Goal: Task Accomplishment & Management: Complete application form

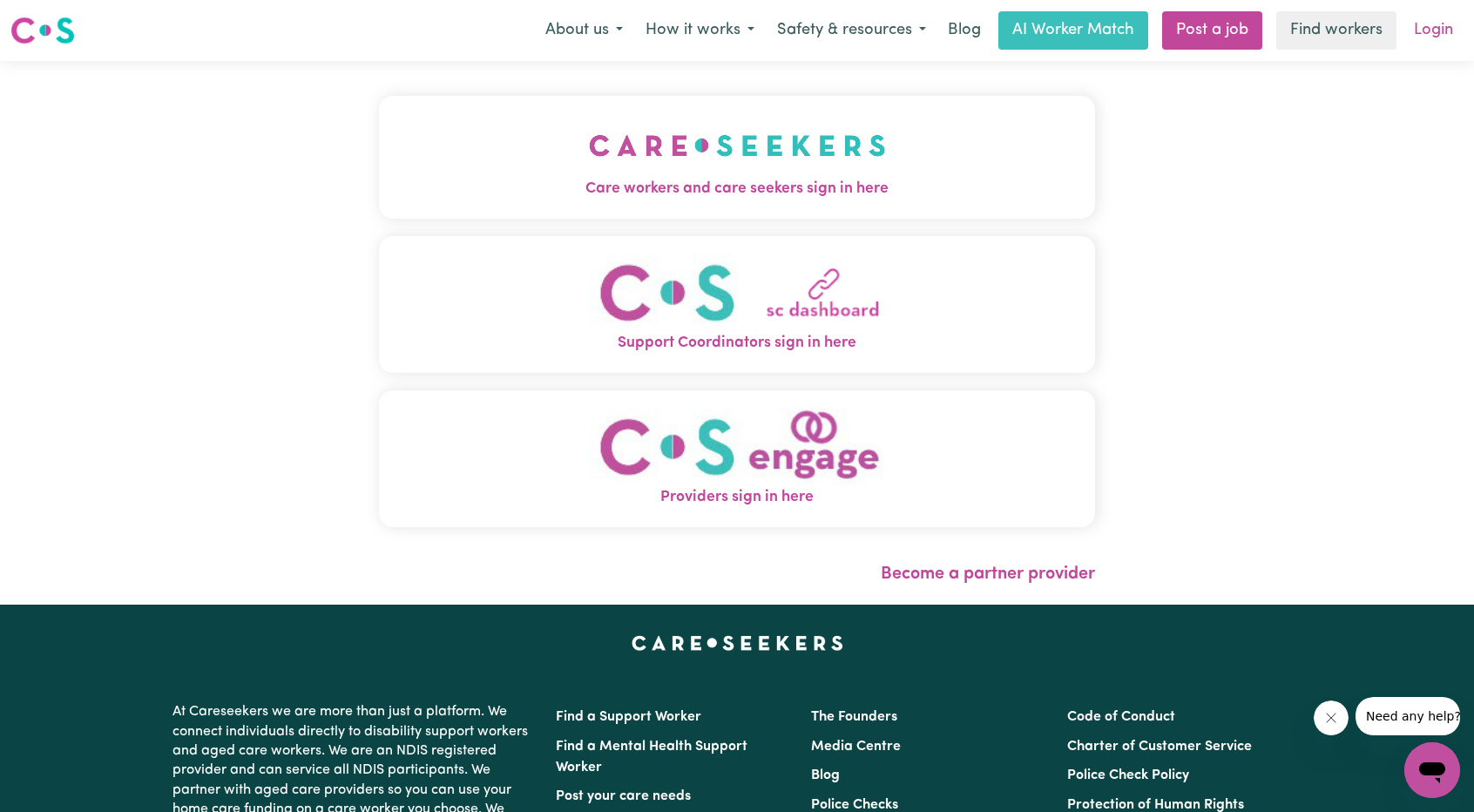
click at [1418, 38] on link "Login" at bounding box center [1433, 30] width 60 height 38
click at [557, 116] on button "Care workers and care seekers sign in here" at bounding box center [737, 157] width 716 height 122
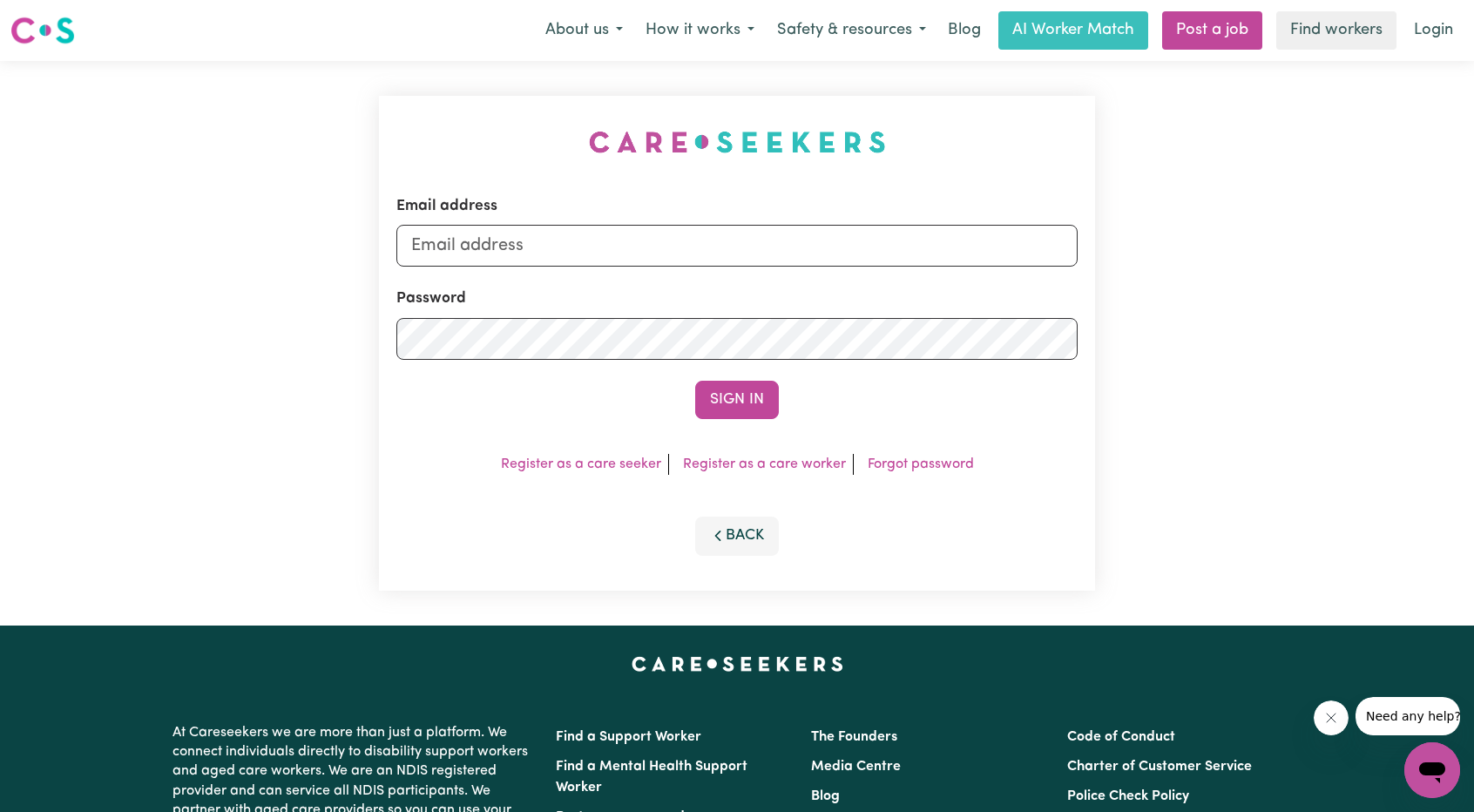
click at [578, 157] on div "Email address Password Sign In Register as a care seeker Register as a care wor…" at bounding box center [737, 343] width 737 height 565
click at [579, 251] on input "Email address" at bounding box center [737, 245] width 681 height 42
drag, startPoint x: 505, startPoint y: 243, endPoint x: 806, endPoint y: 315, distance: 309.5
click at [811, 308] on form "Email address [EMAIL_ADDRESS][PERSON_NAME][DOMAIN_NAME] Password Sign In" at bounding box center [737, 307] width 681 height 224
type input "superuser~paulinethomasABF@careseekers.com.au"
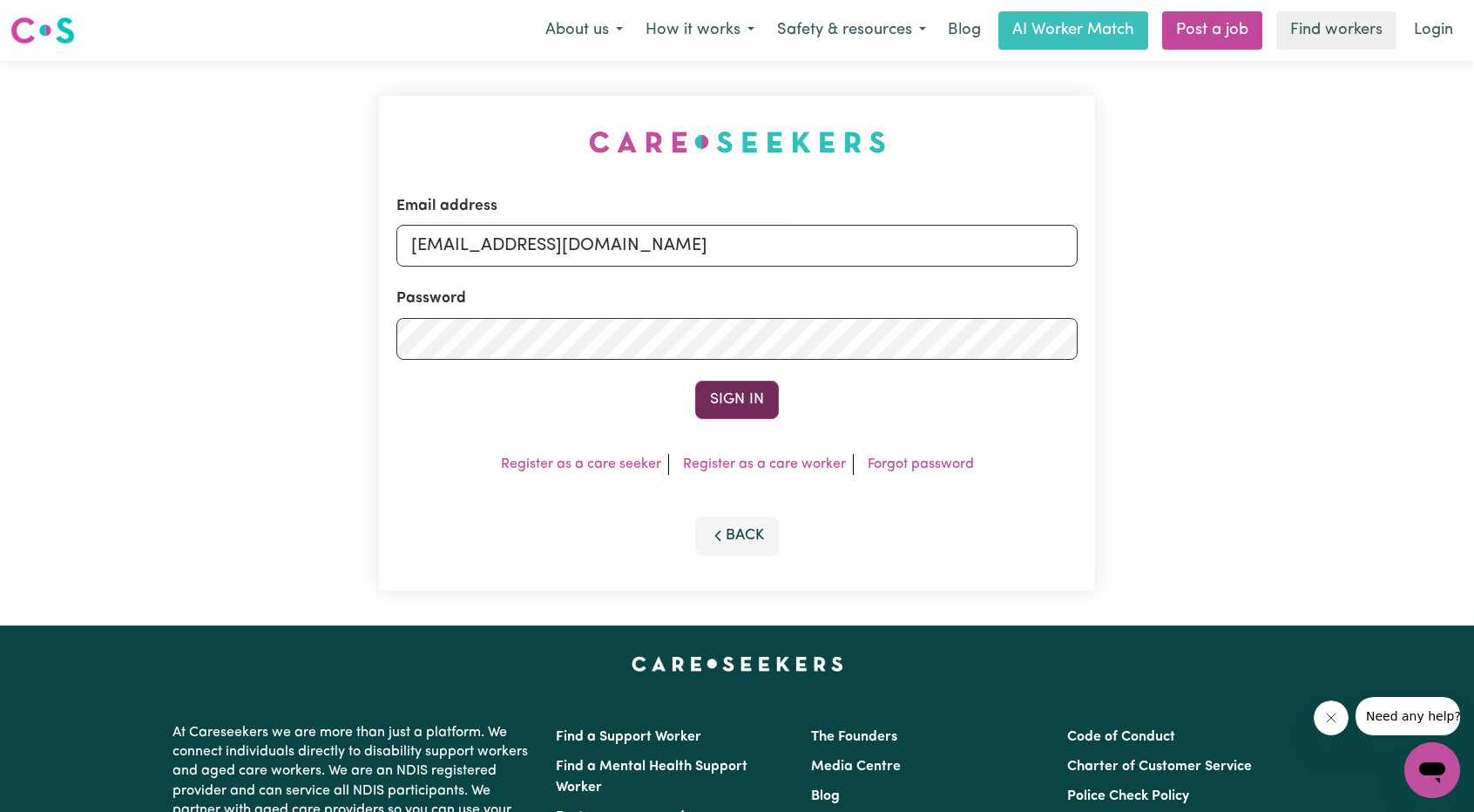
click at [701, 391] on button "Sign In" at bounding box center [737, 399] width 83 height 38
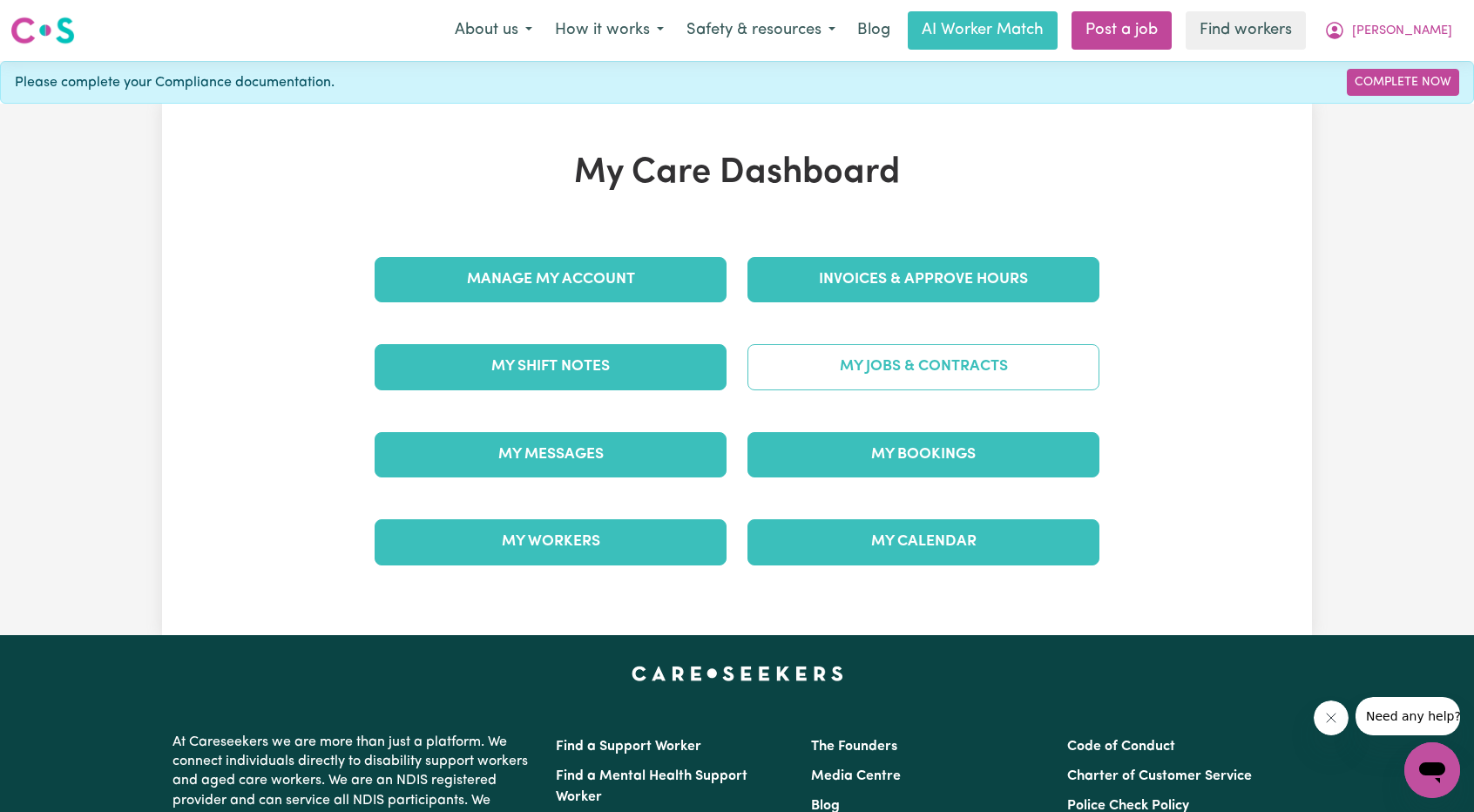
click at [843, 356] on link "My Jobs & Contracts" at bounding box center [923, 367] width 352 height 46
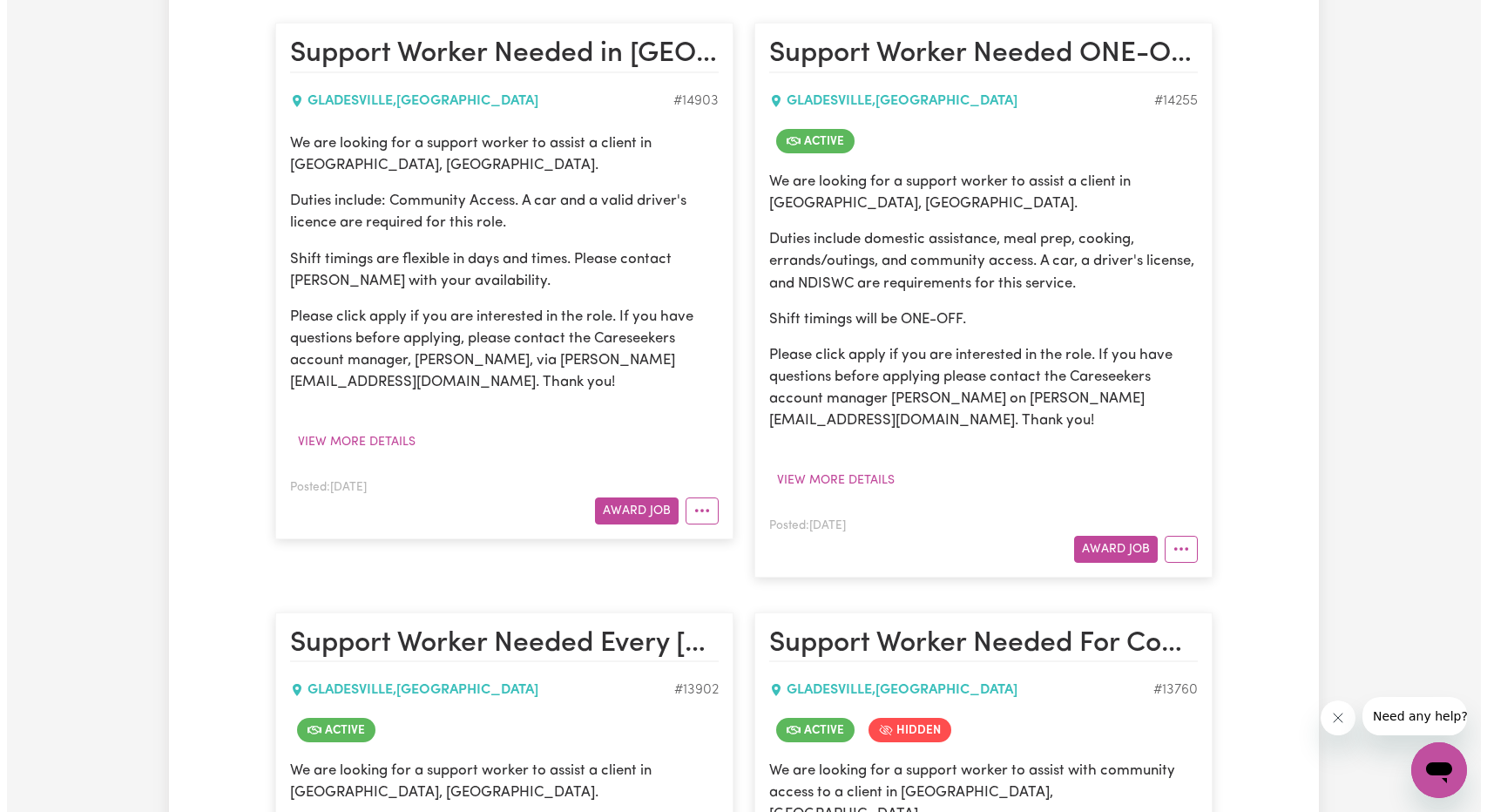
scroll to position [523, 0]
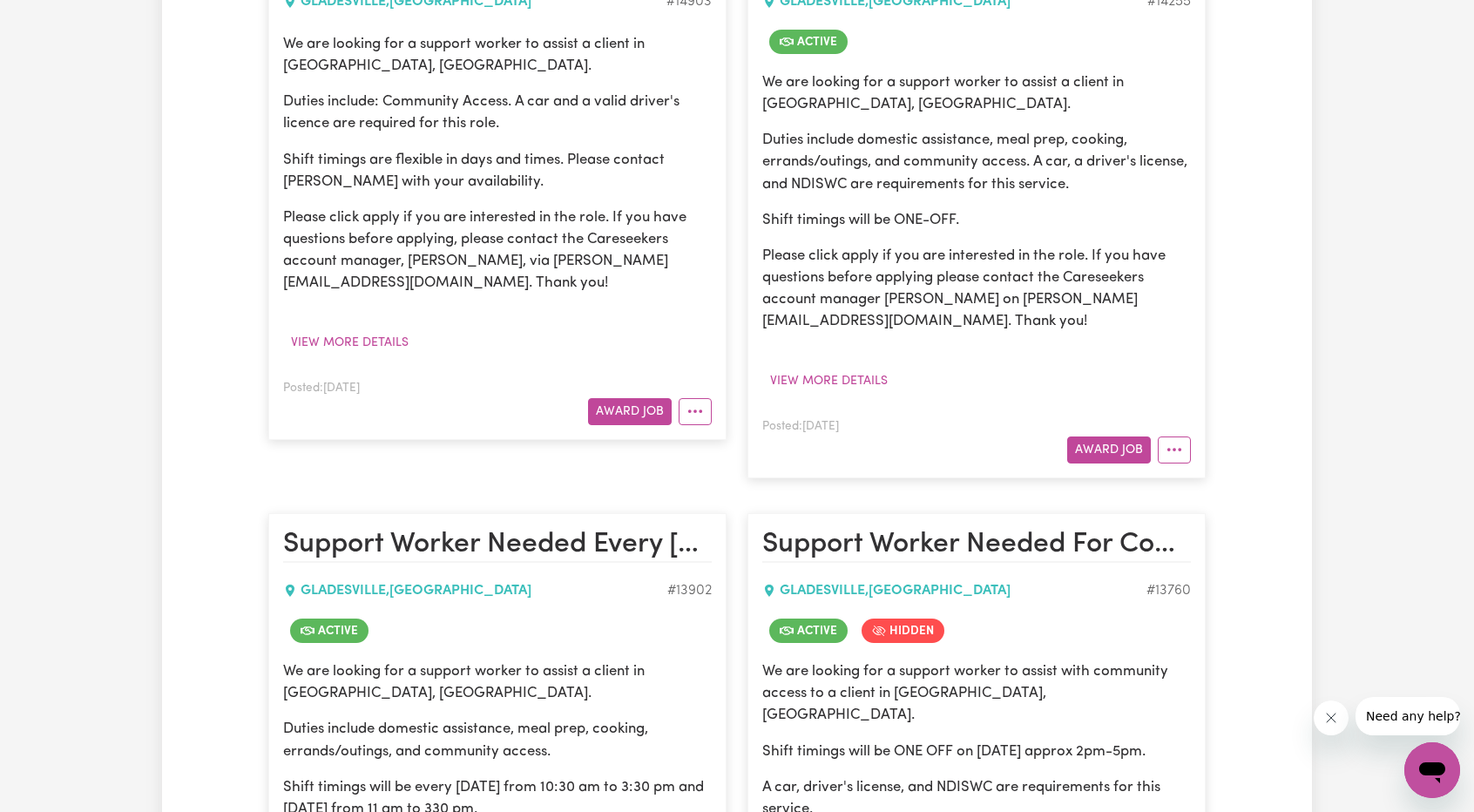
click at [617, 385] on div "Posted: Aug 15, 2025 Award Job" at bounding box center [498, 401] width 429 height 48
click at [617, 402] on button "Award Job" at bounding box center [630, 411] width 83 height 27
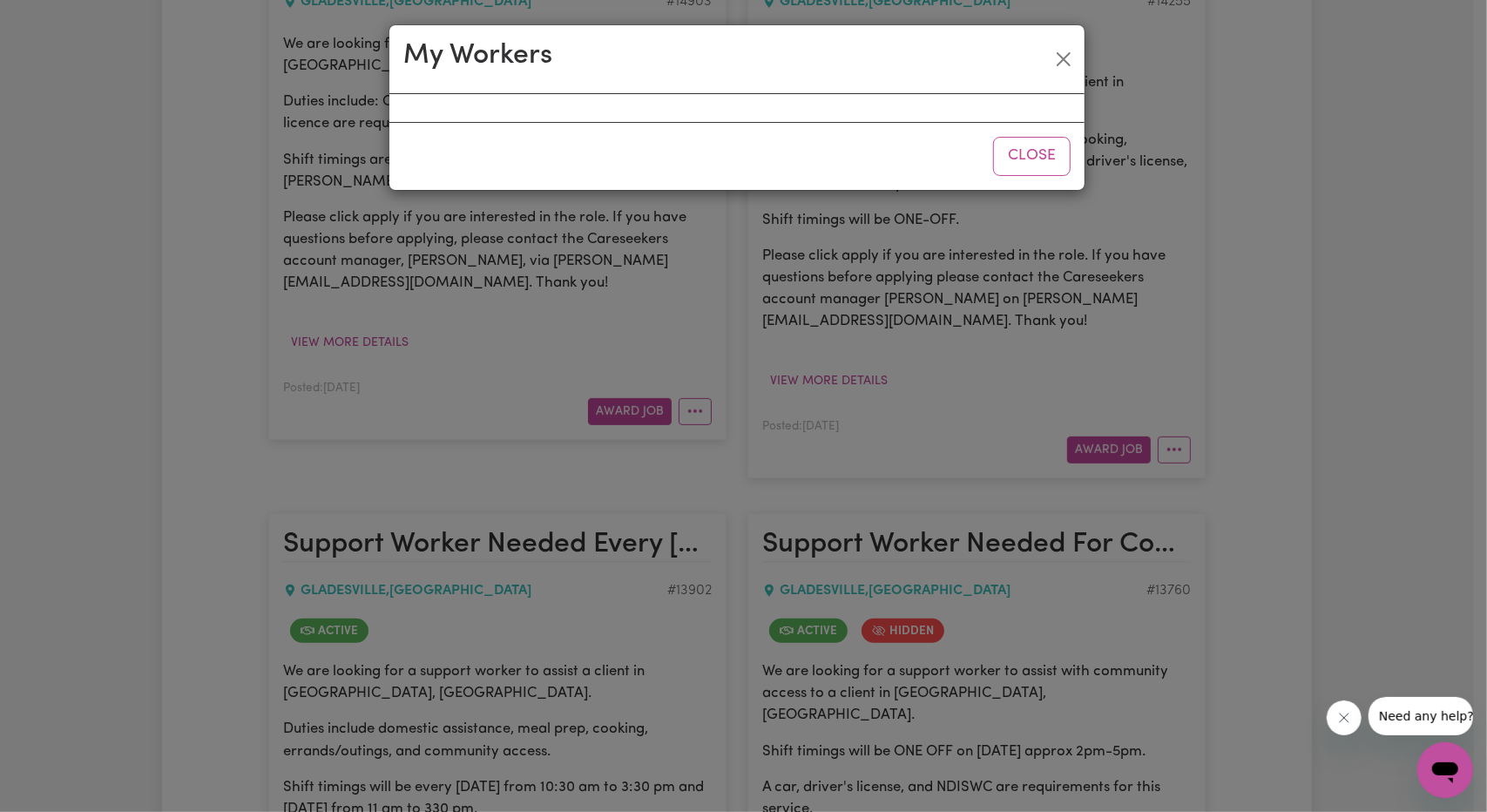
click at [626, 132] on div "Close" at bounding box center [737, 155] width 695 height 67
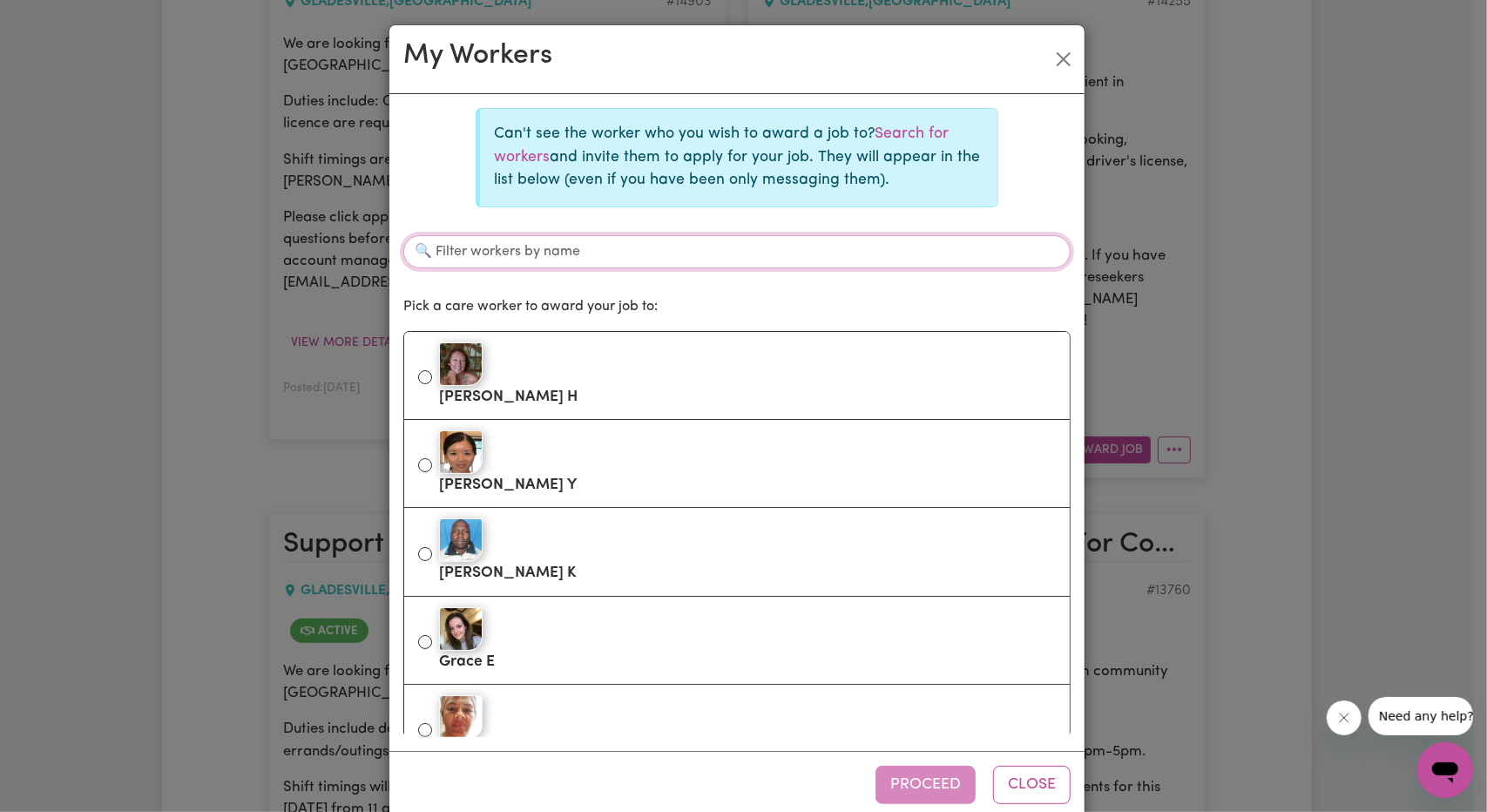
click at [592, 241] on input "Filter workers by name" at bounding box center [738, 251] width 668 height 33
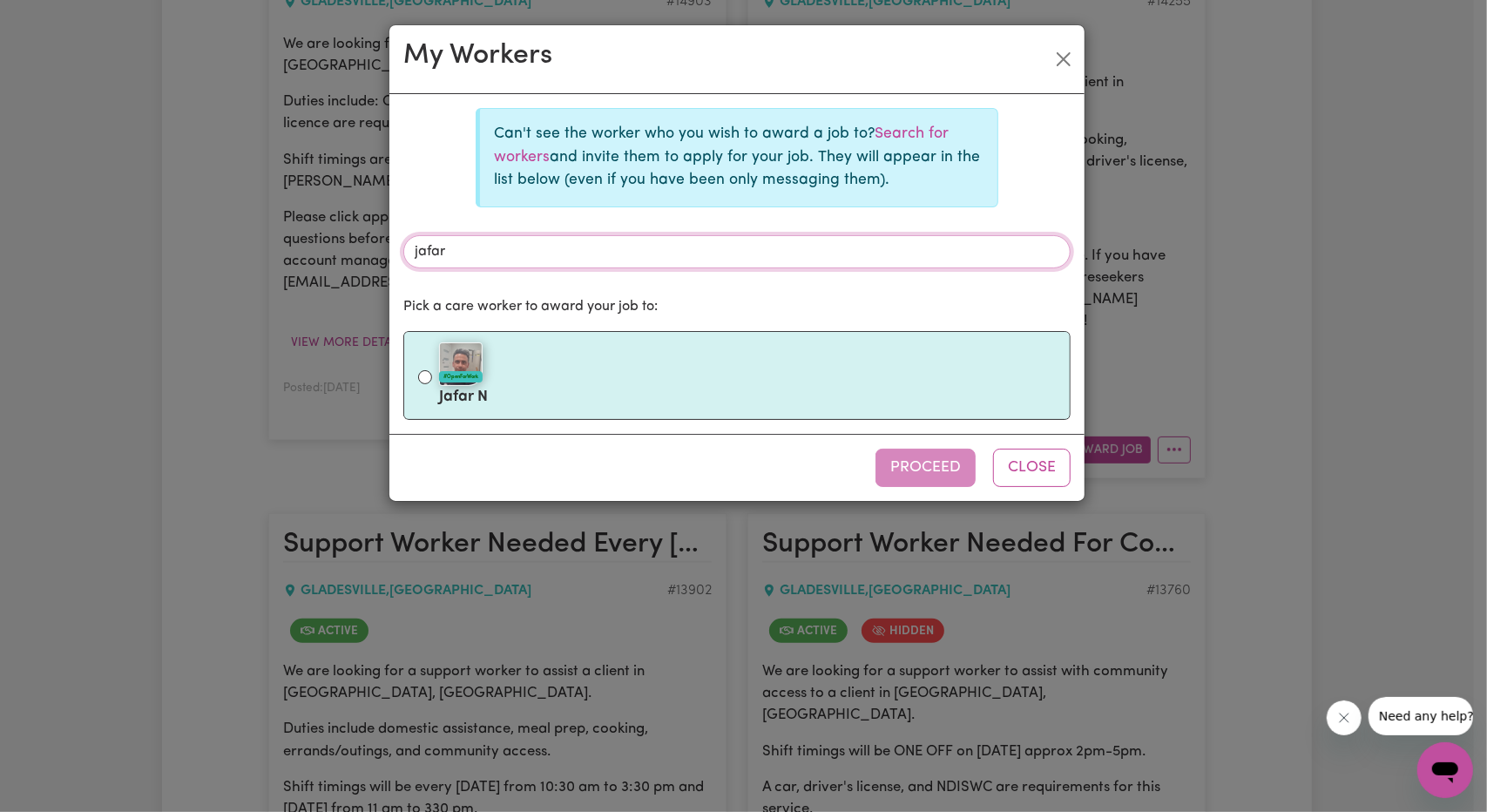
type input "jafar"
click at [591, 359] on div "#OpenForWork" at bounding box center [747, 364] width 617 height 44
click at [432, 371] on input "#OpenForWork Jafar N" at bounding box center [425, 377] width 14 height 14
radio input "true"
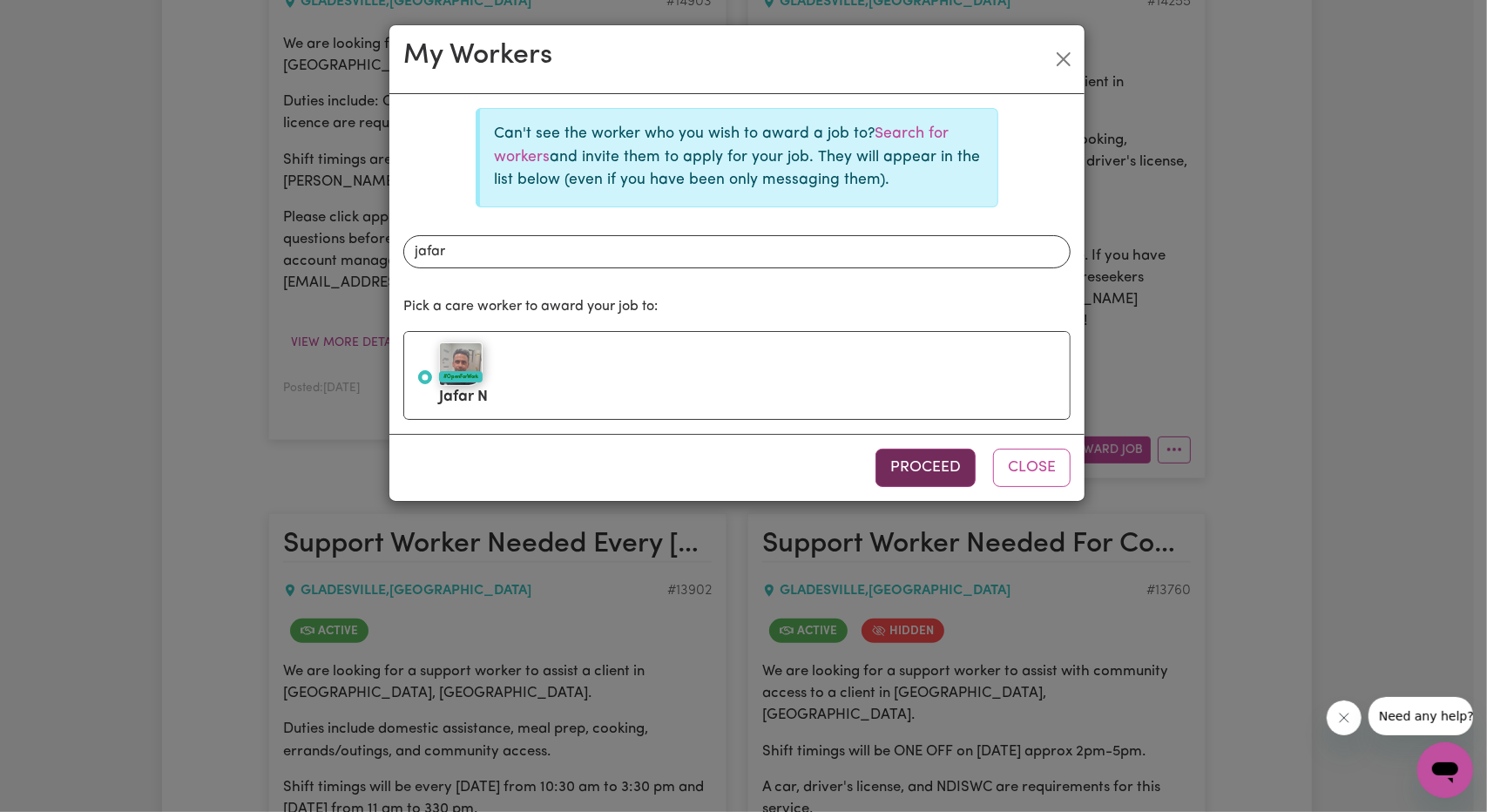
click at [902, 459] on button "Proceed" at bounding box center [925, 467] width 100 height 38
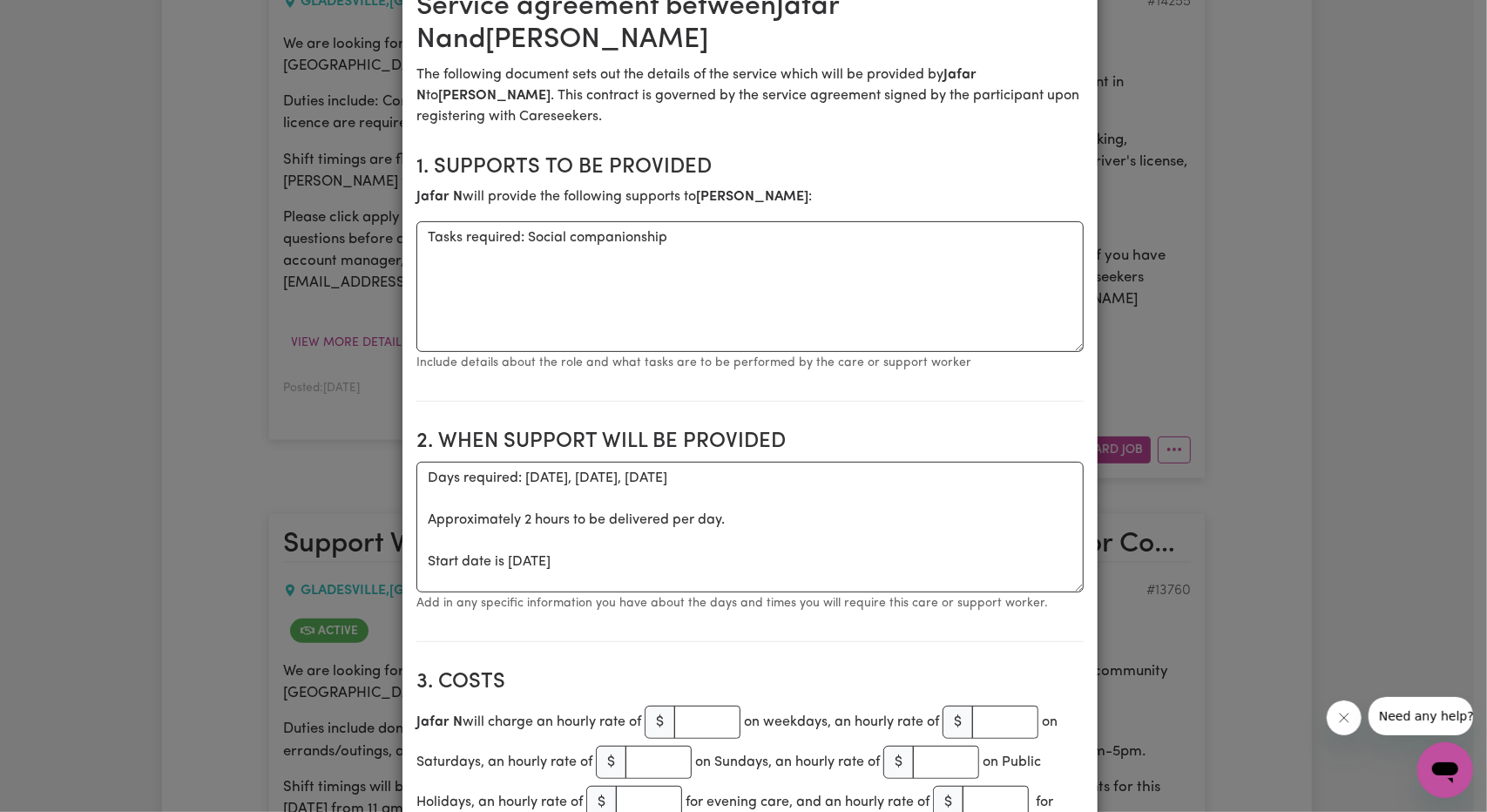
scroll to position [348, 0]
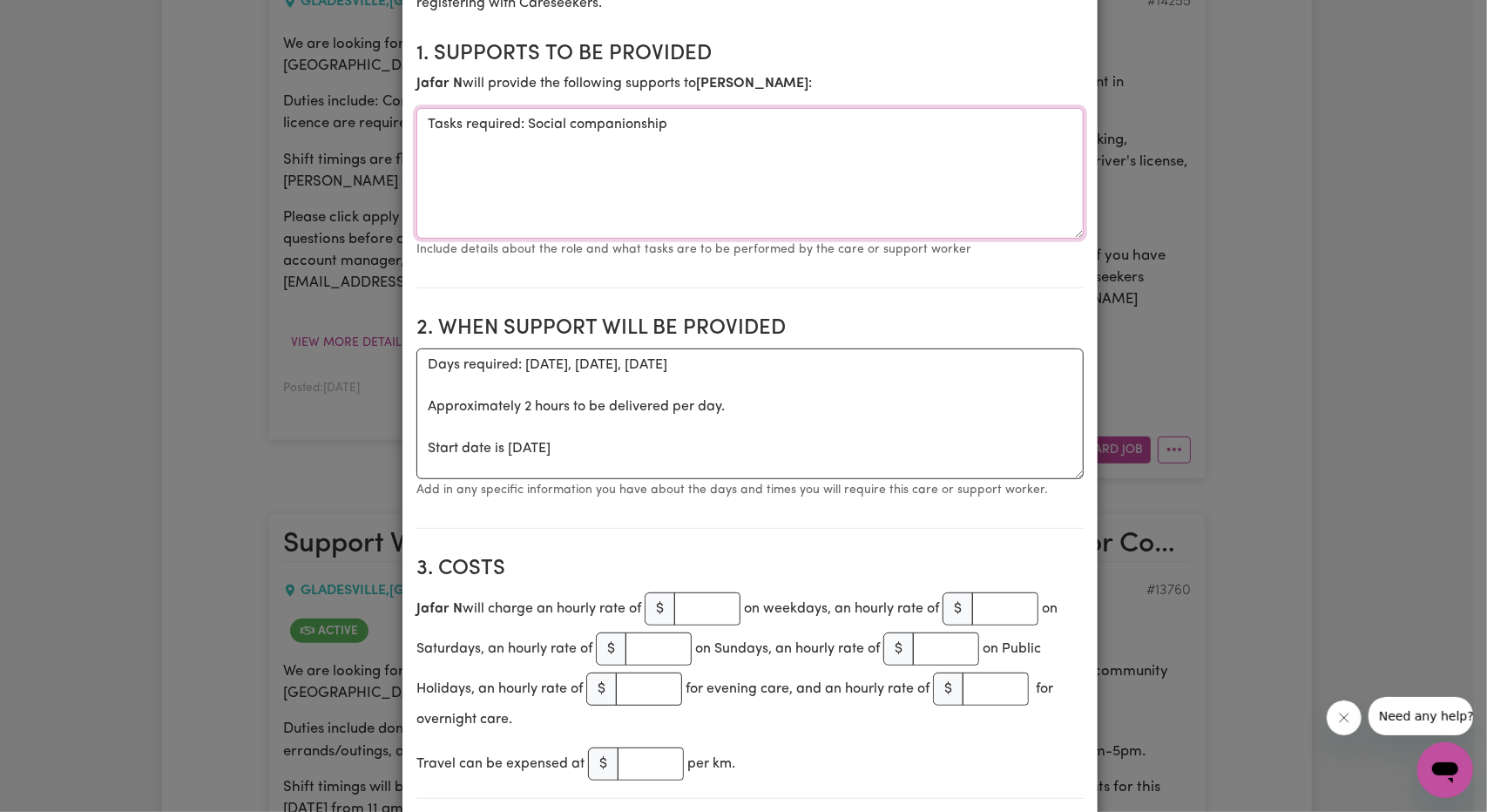
click at [519, 126] on textarea "Tasks required: Social companionship" at bounding box center [750, 173] width 668 height 131
type textarea "Tasks required: Community access, Social companionship"
drag, startPoint x: 744, startPoint y: 360, endPoint x: 521, endPoint y: 371, distance: 223.3
click at [521, 371] on textarea "Days required: monday, tuesday, wednesday Approximately 2 hours to be delivered…" at bounding box center [750, 413] width 668 height 131
click at [521, 407] on textarea "Days required: Wednesday Approximately 2 hours to be delivered per day. Start d…" at bounding box center [750, 413] width 668 height 131
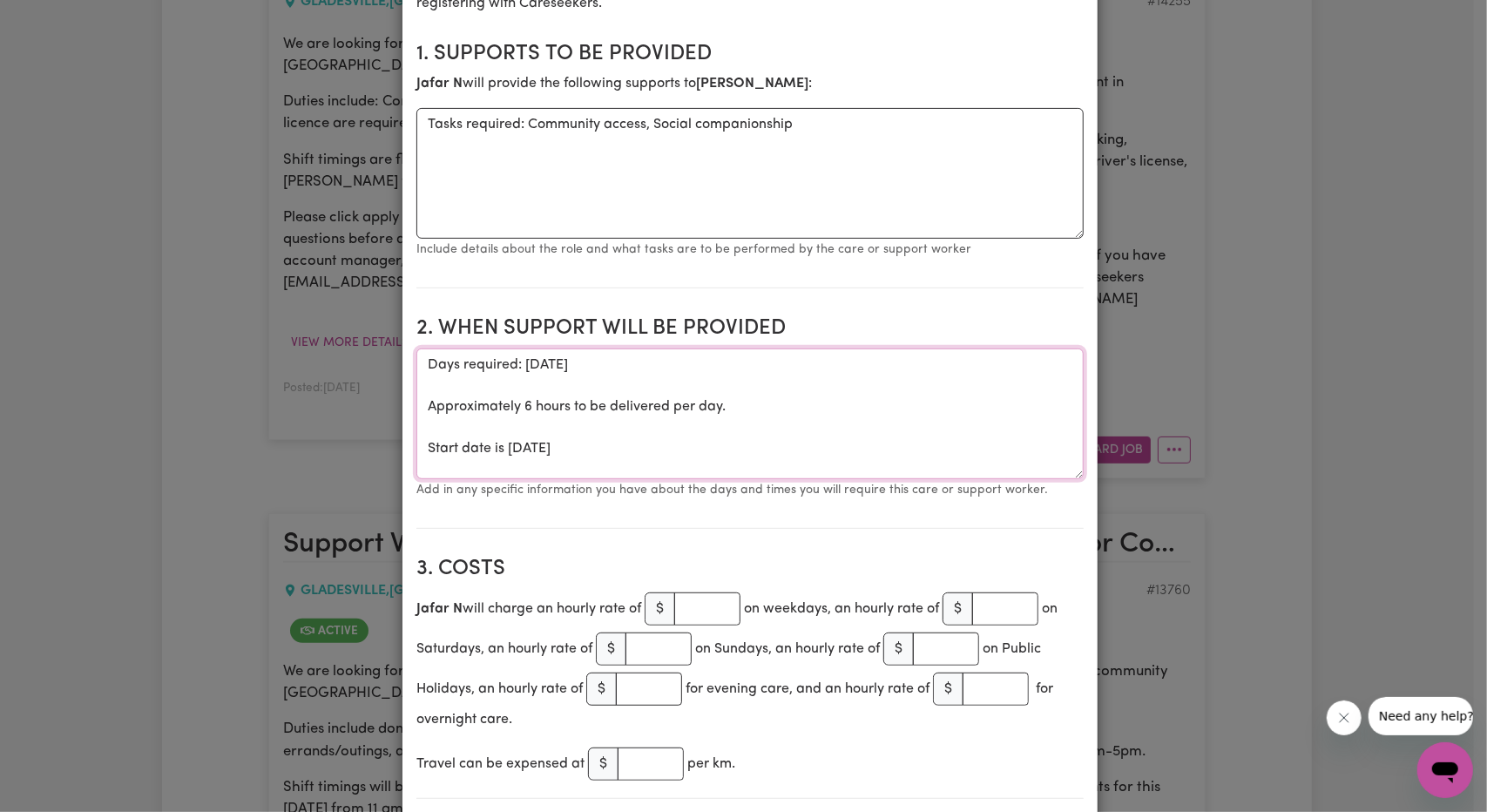
type textarea "Days required: Wednesday Approximately 6 hours to be delivered per day. Start d…"
click at [690, 583] on section "3. Costs Jafar N will charge an hourly rate of $ on weekdays, an hourly rate of…" at bounding box center [750, 670] width 668 height 256
click at [692, 603] on input "number" at bounding box center [708, 608] width 66 height 33
paste input "61.07"
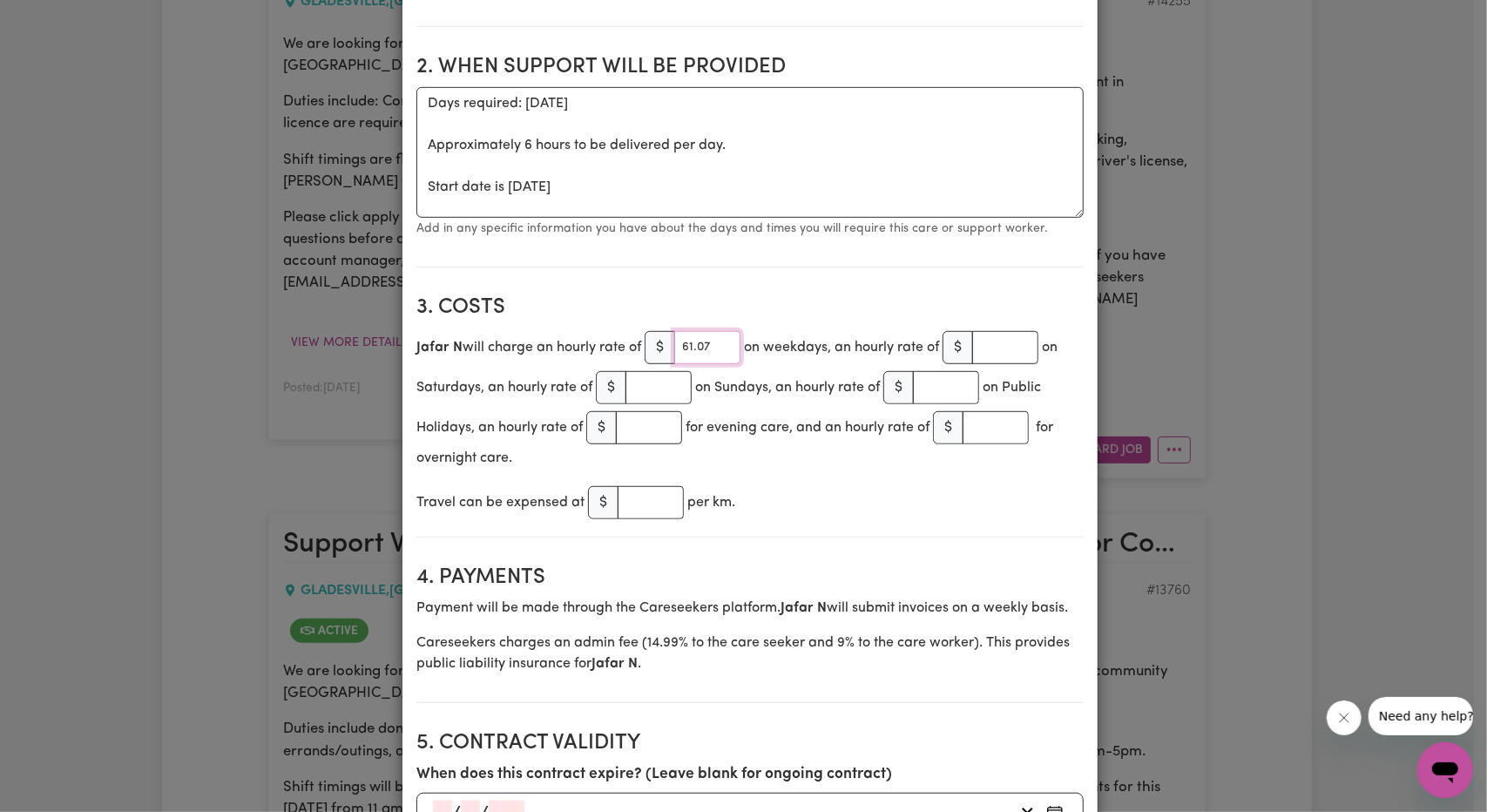
type input "61.07"
click at [648, 511] on input "number" at bounding box center [650, 503] width 66 height 33
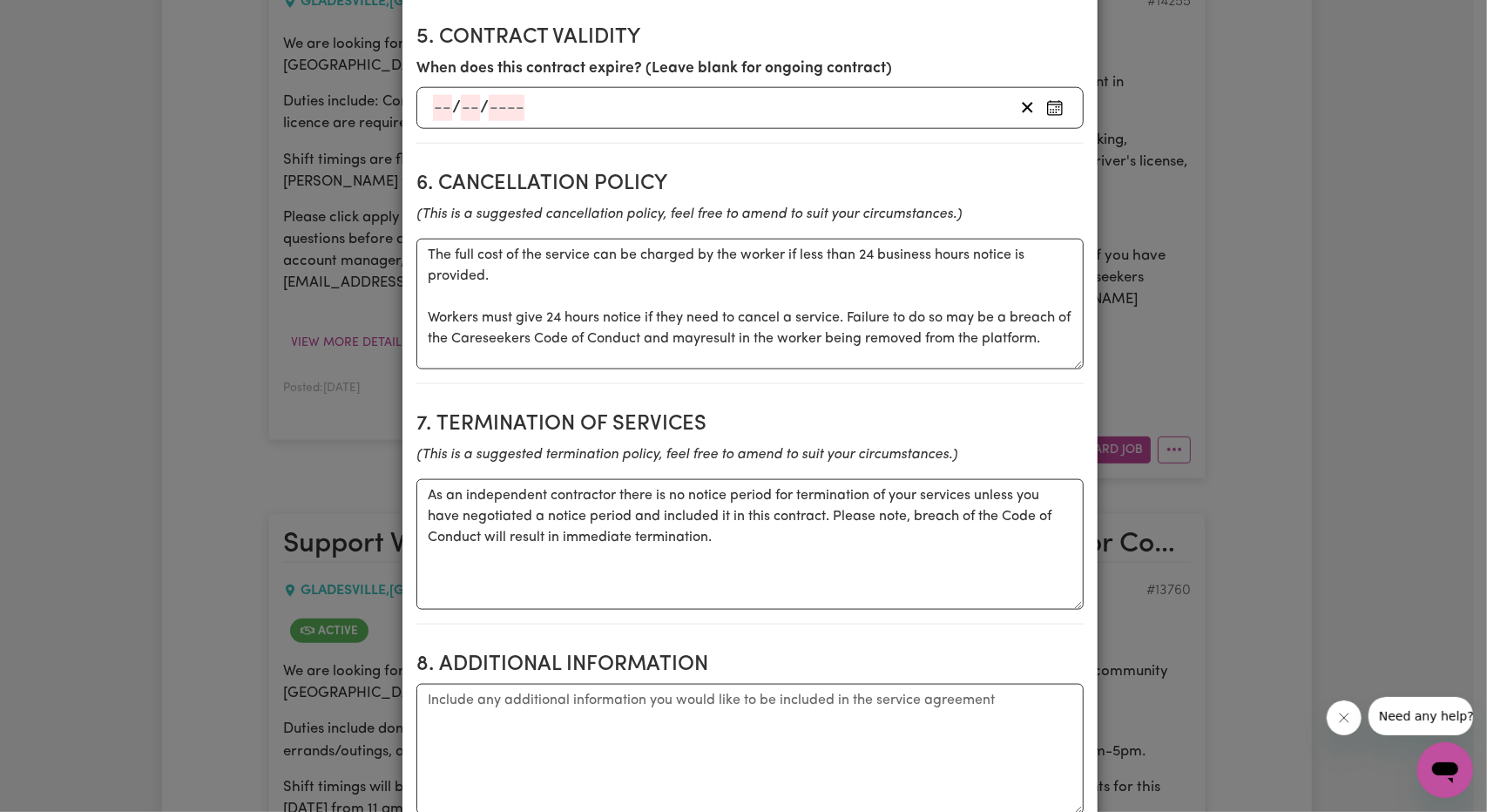
scroll to position [1307, 0]
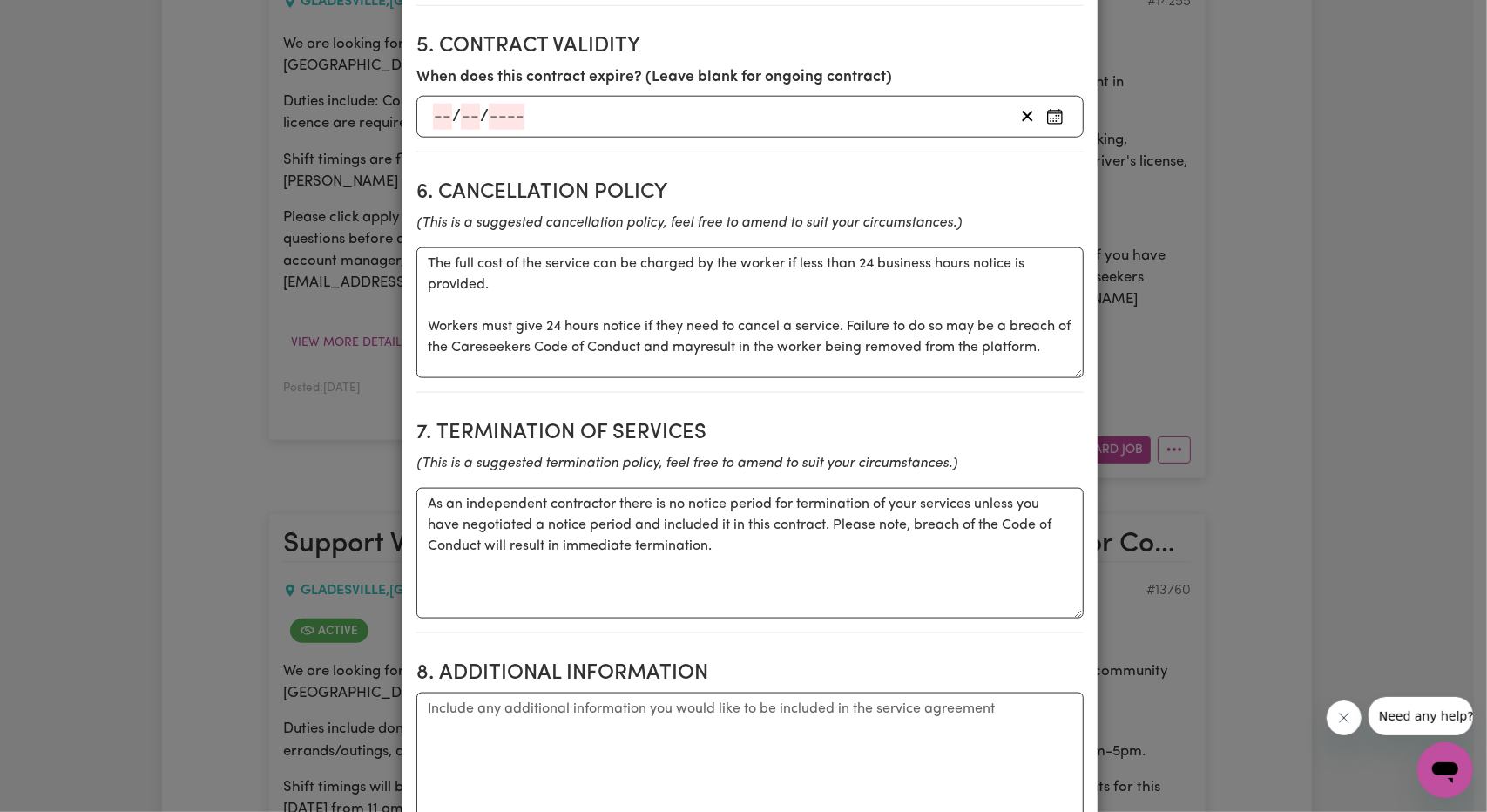
type input "1"
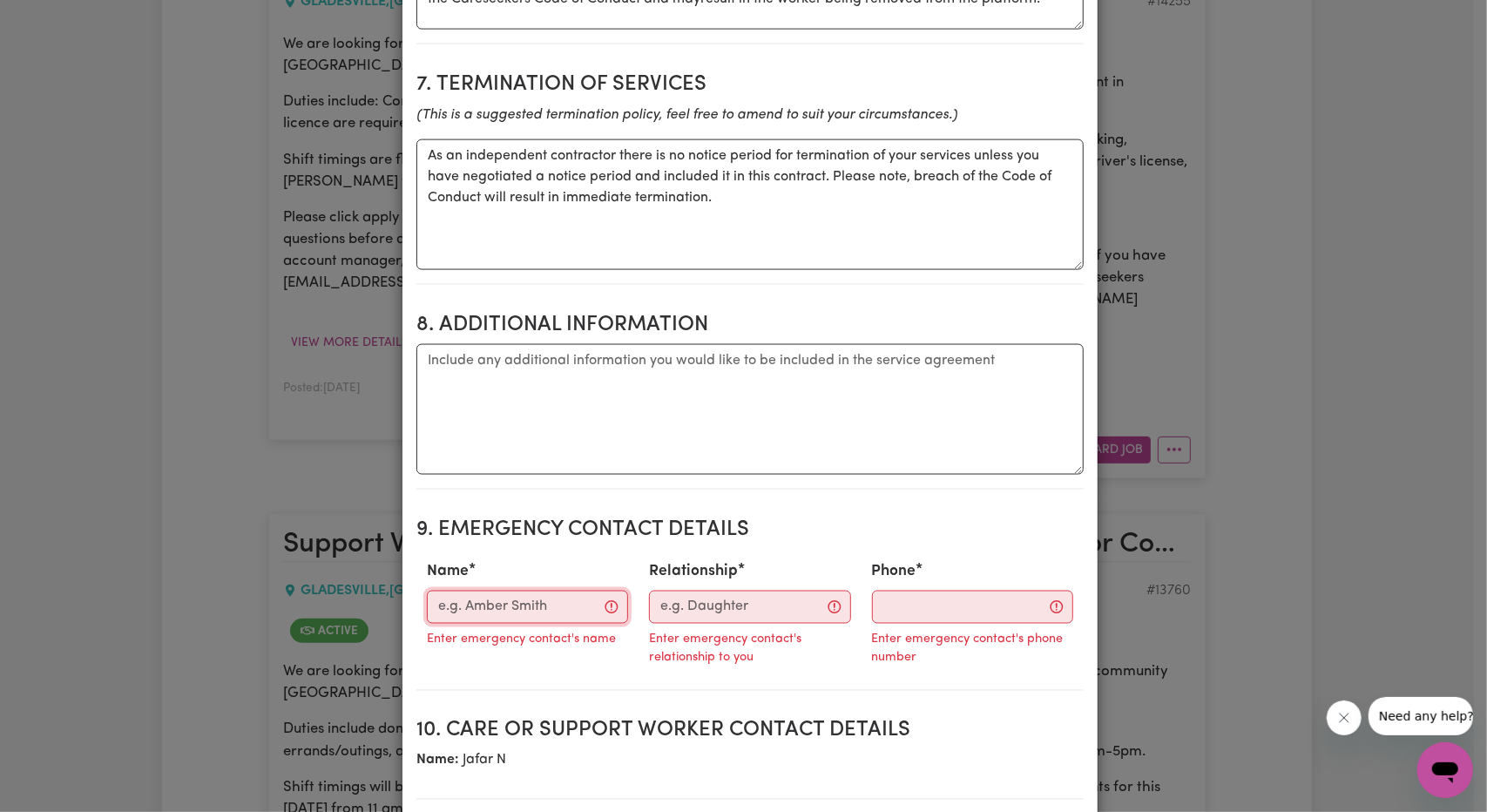
click at [512, 609] on input "Name" at bounding box center [527, 607] width 201 height 33
paste input "[PERSON_NAME]"
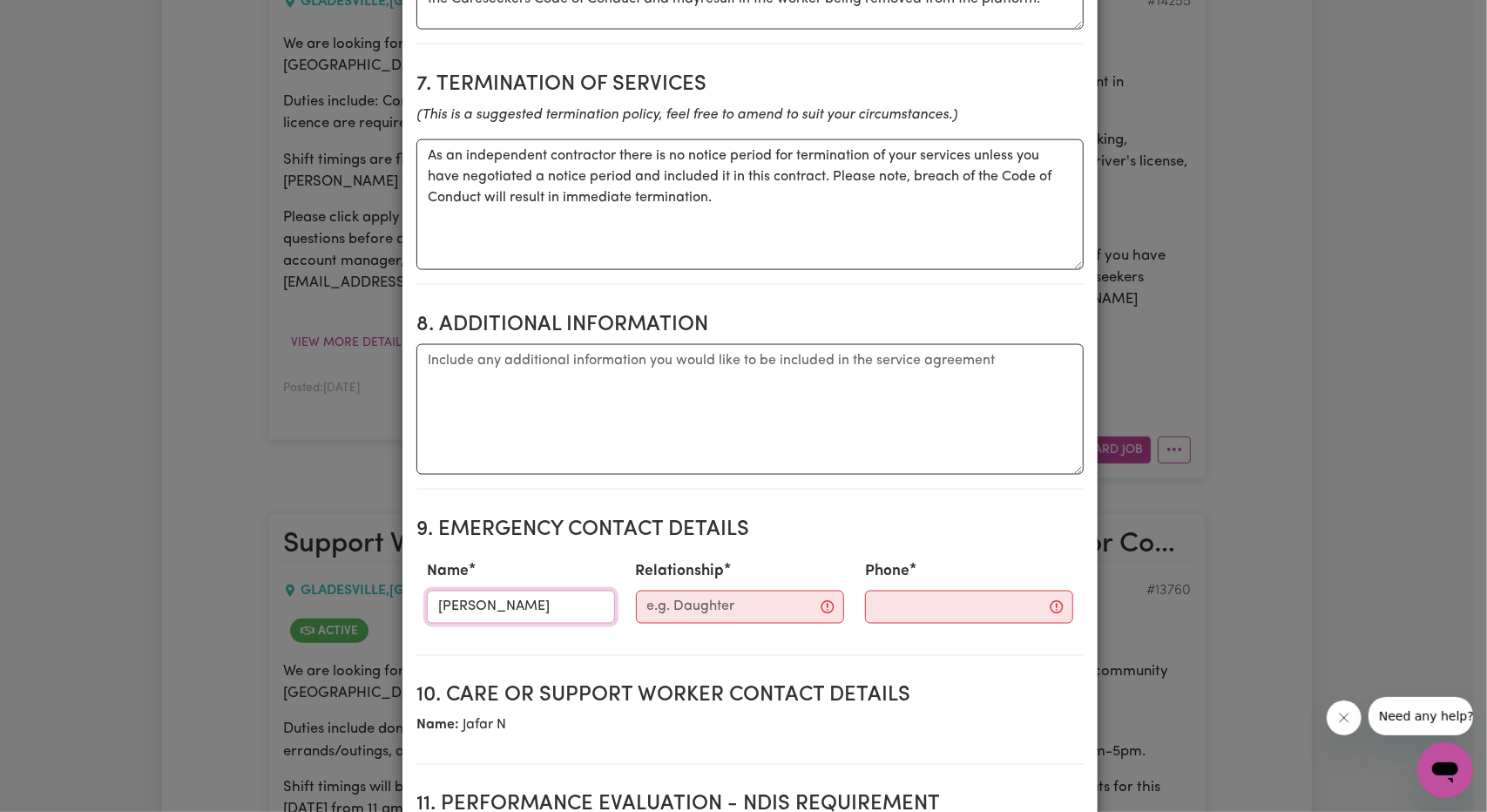
type input "[PERSON_NAME]"
click at [705, 617] on input "Relationship" at bounding box center [740, 607] width 209 height 33
paste input "Client"
type input "Client"
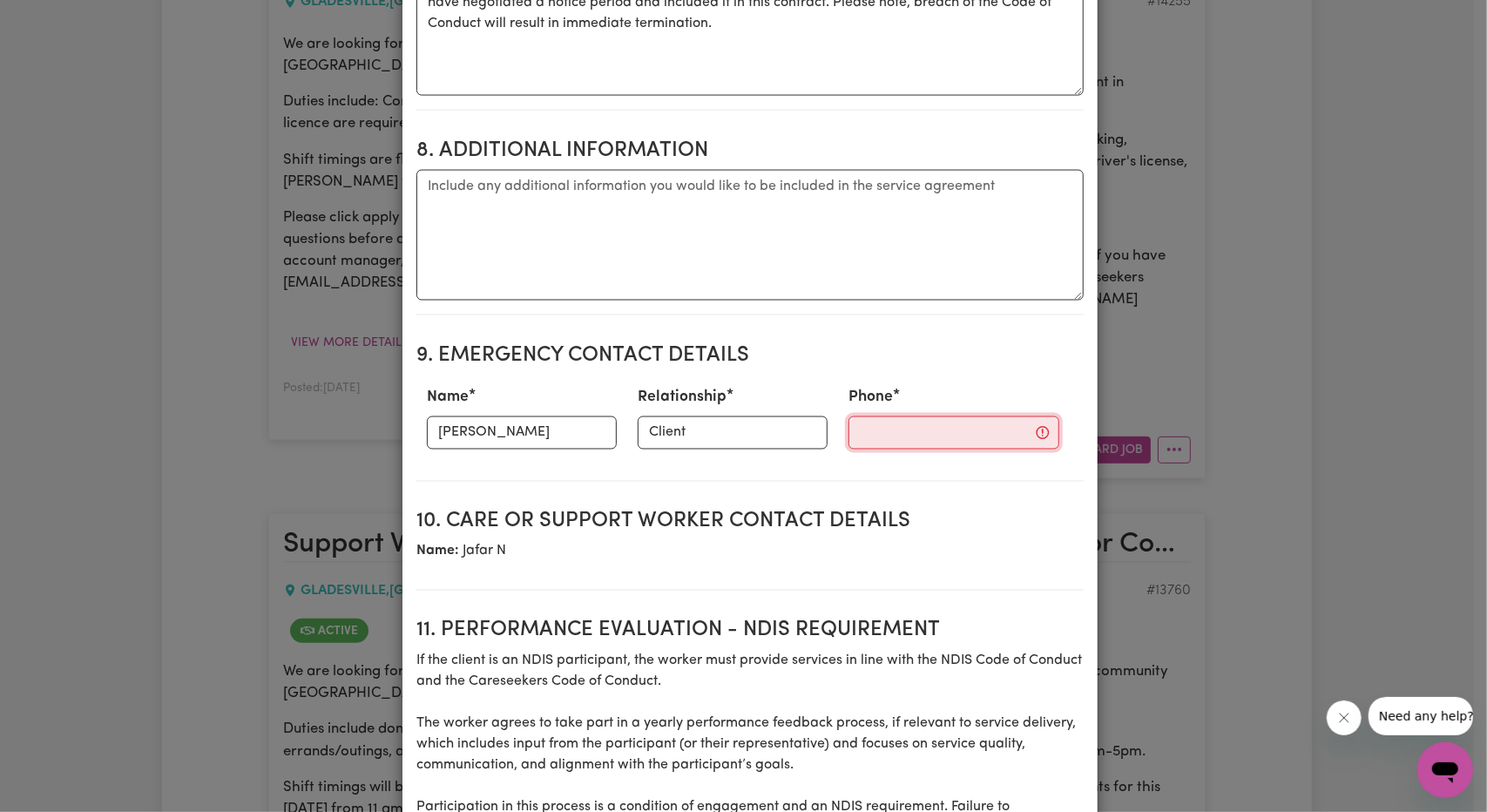
click at [868, 444] on input "Phone" at bounding box center [953, 433] width 211 height 33
paste input "0452481640"
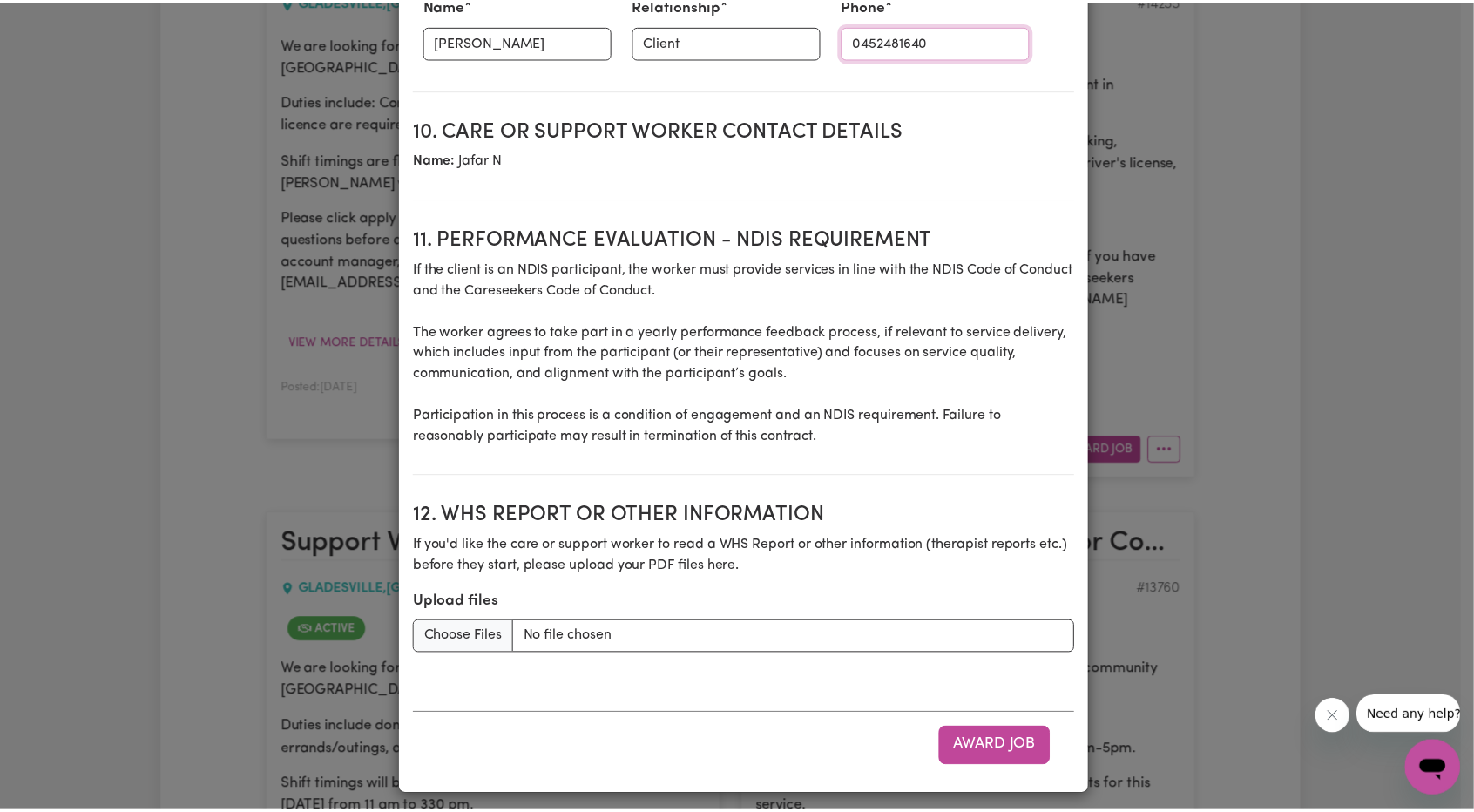
scroll to position [2225, 0]
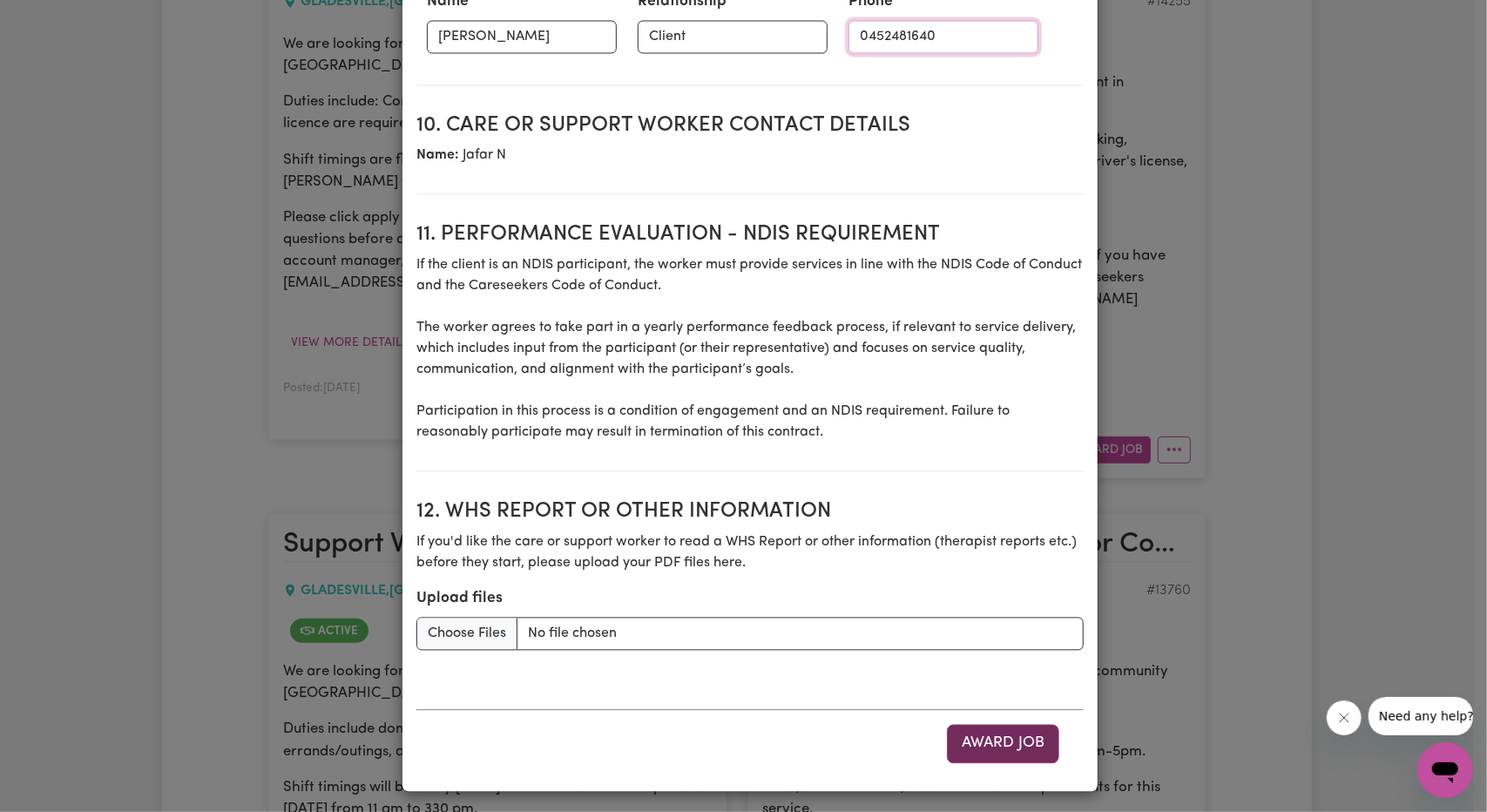
type input "0452481640"
click at [996, 746] on button "Award Job" at bounding box center [1004, 743] width 113 height 38
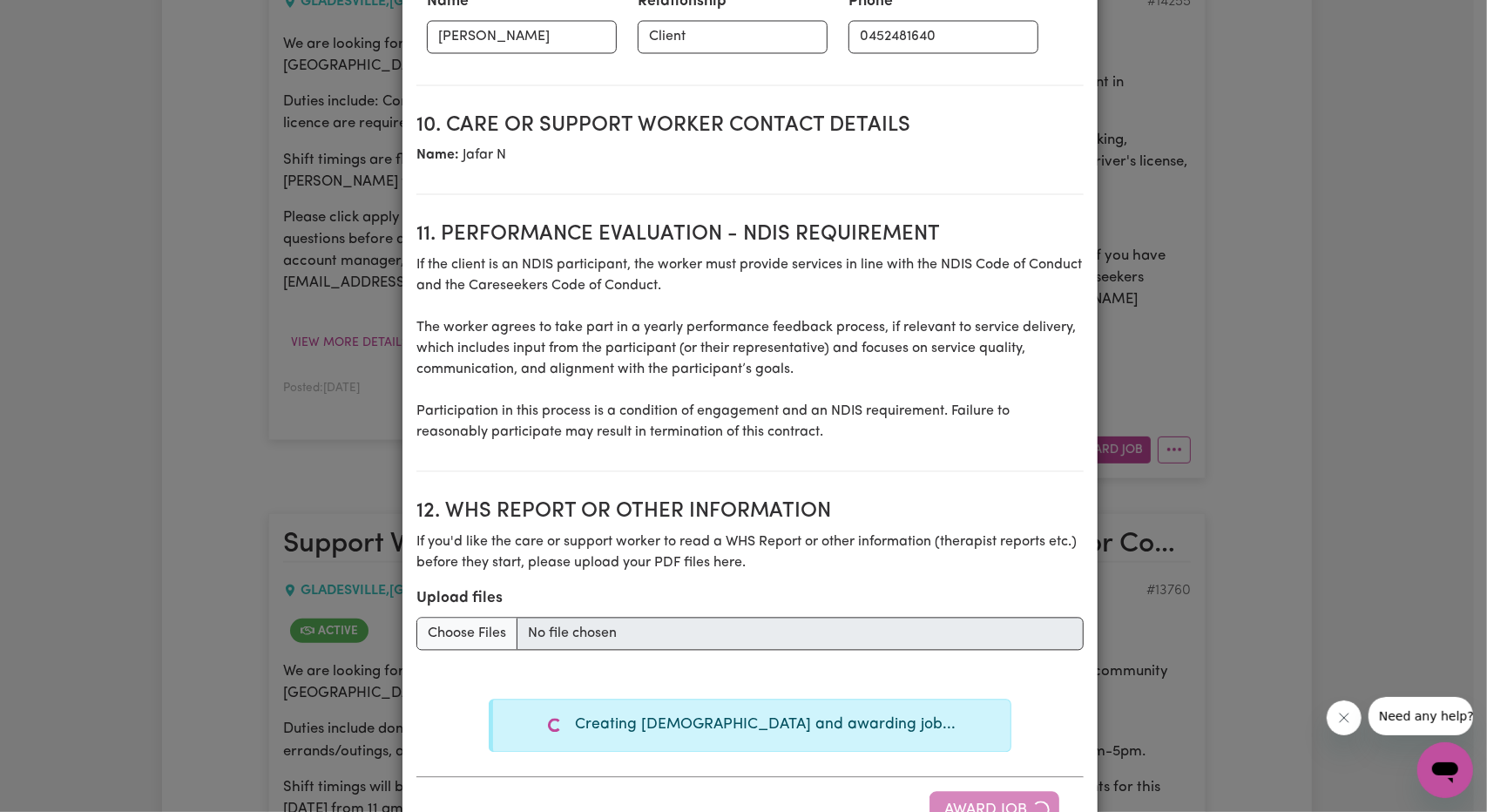
type textarea "Tasks required: Social companionship"
type textarea "Days required: monday, tuesday, wednesday Approximately 2 hours to be delivered…"
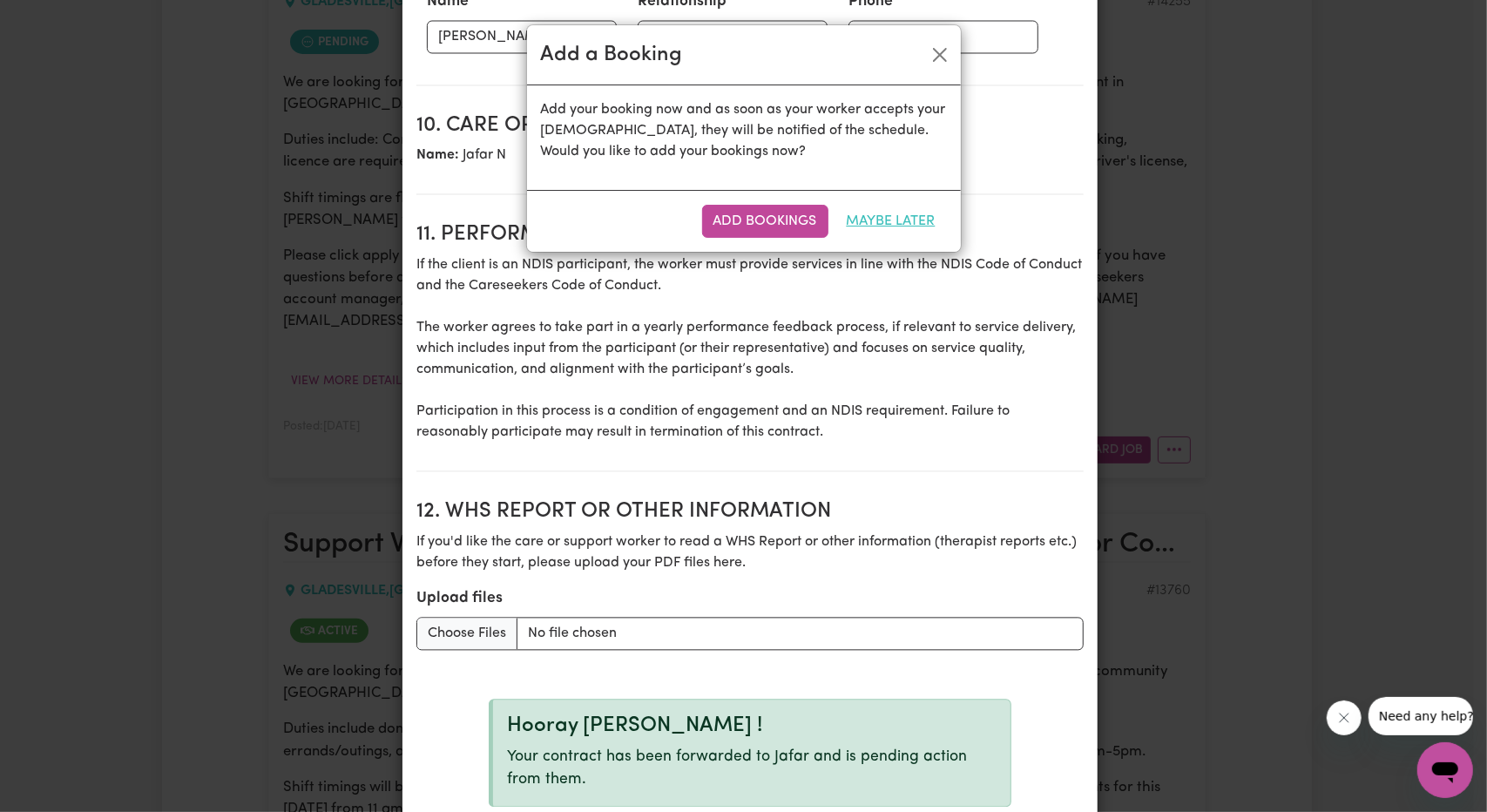
click at [883, 221] on button "Maybe Later" at bounding box center [891, 221] width 112 height 33
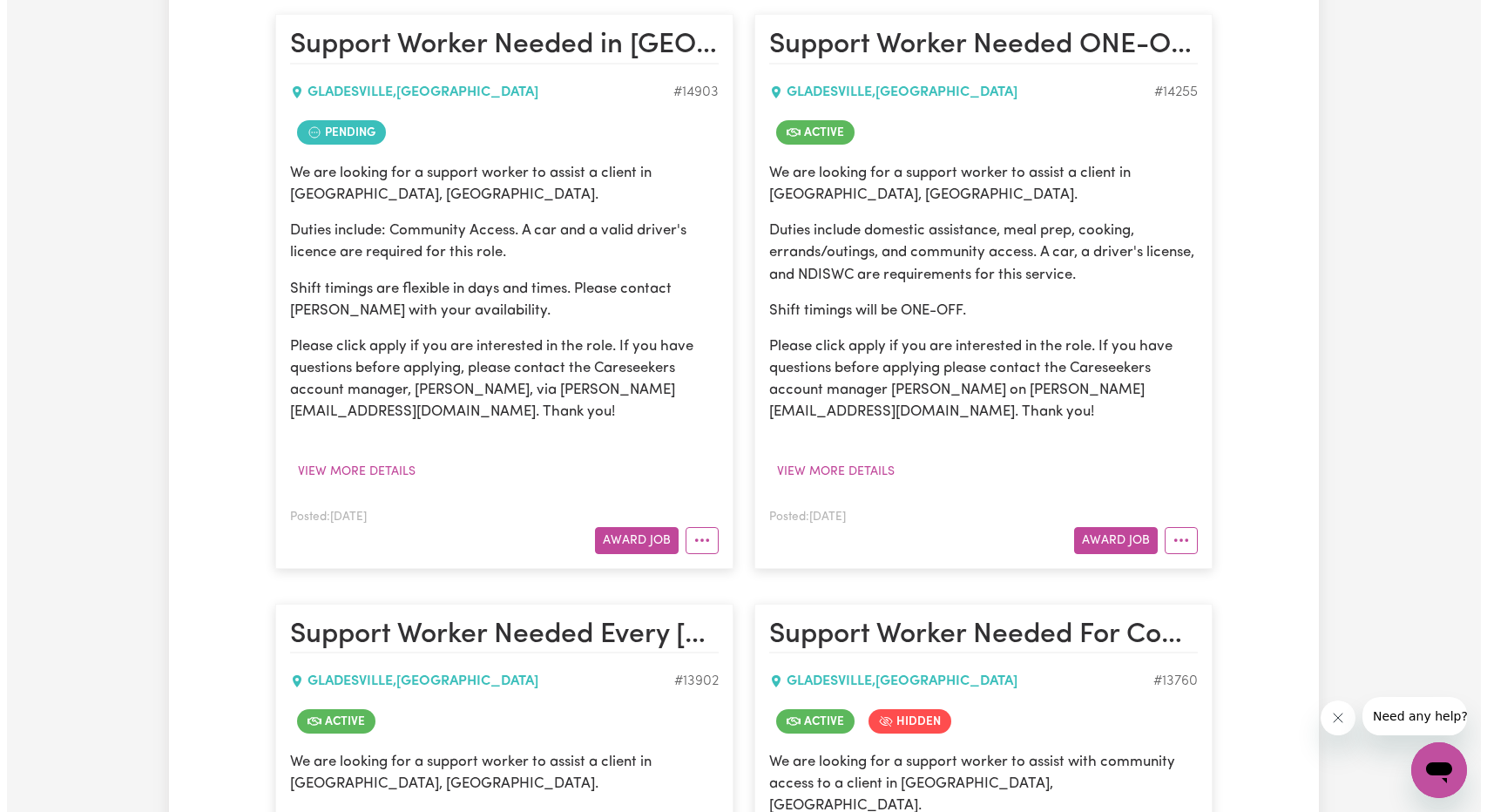
scroll to position [436, 0]
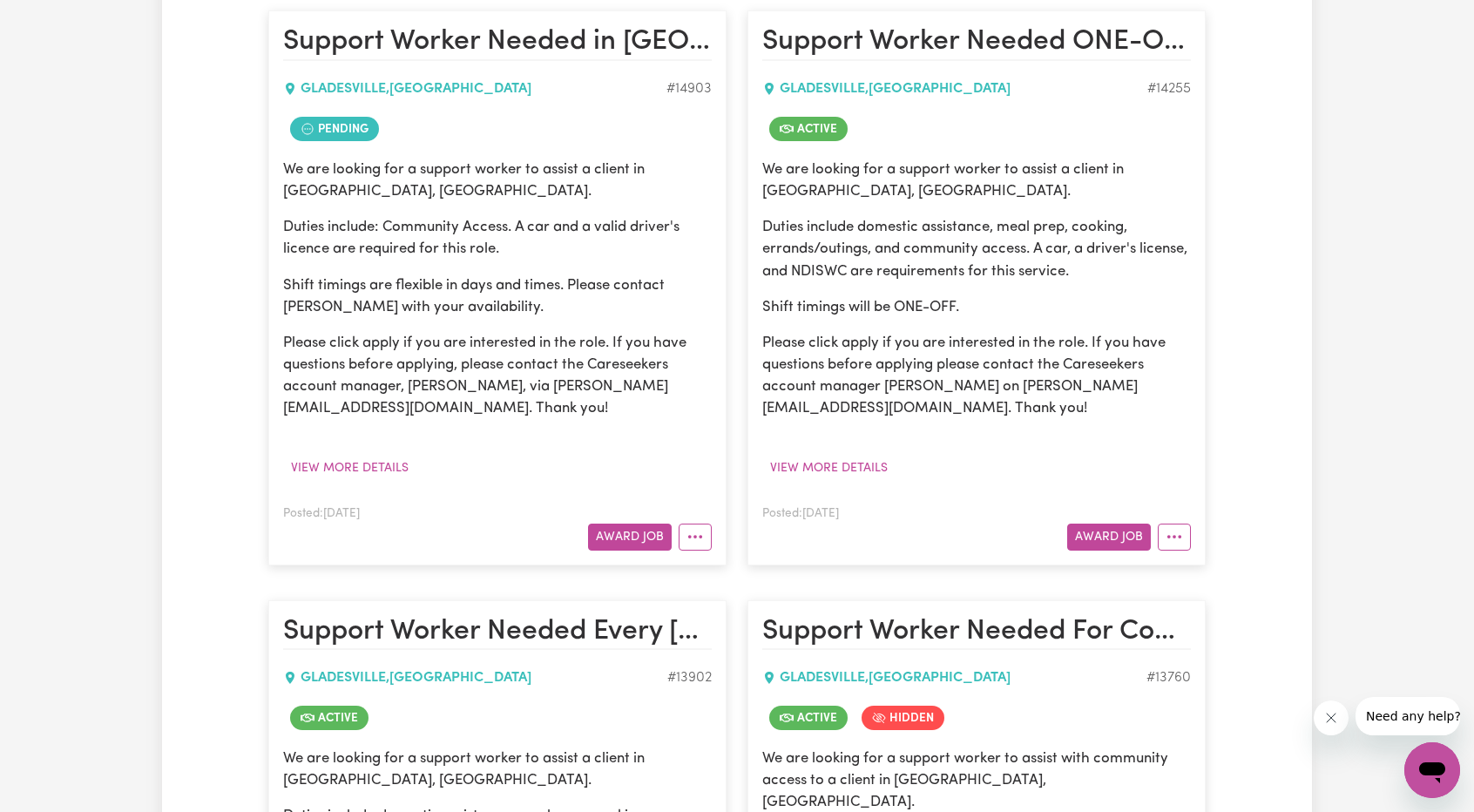
click at [711, 538] on article "Support Worker Needed in Gladesville, NSW GLADESVILLE , New South Wales # 14903…" at bounding box center [497, 287] width 458 height 554
click at [703, 535] on button "More options" at bounding box center [695, 537] width 33 height 27
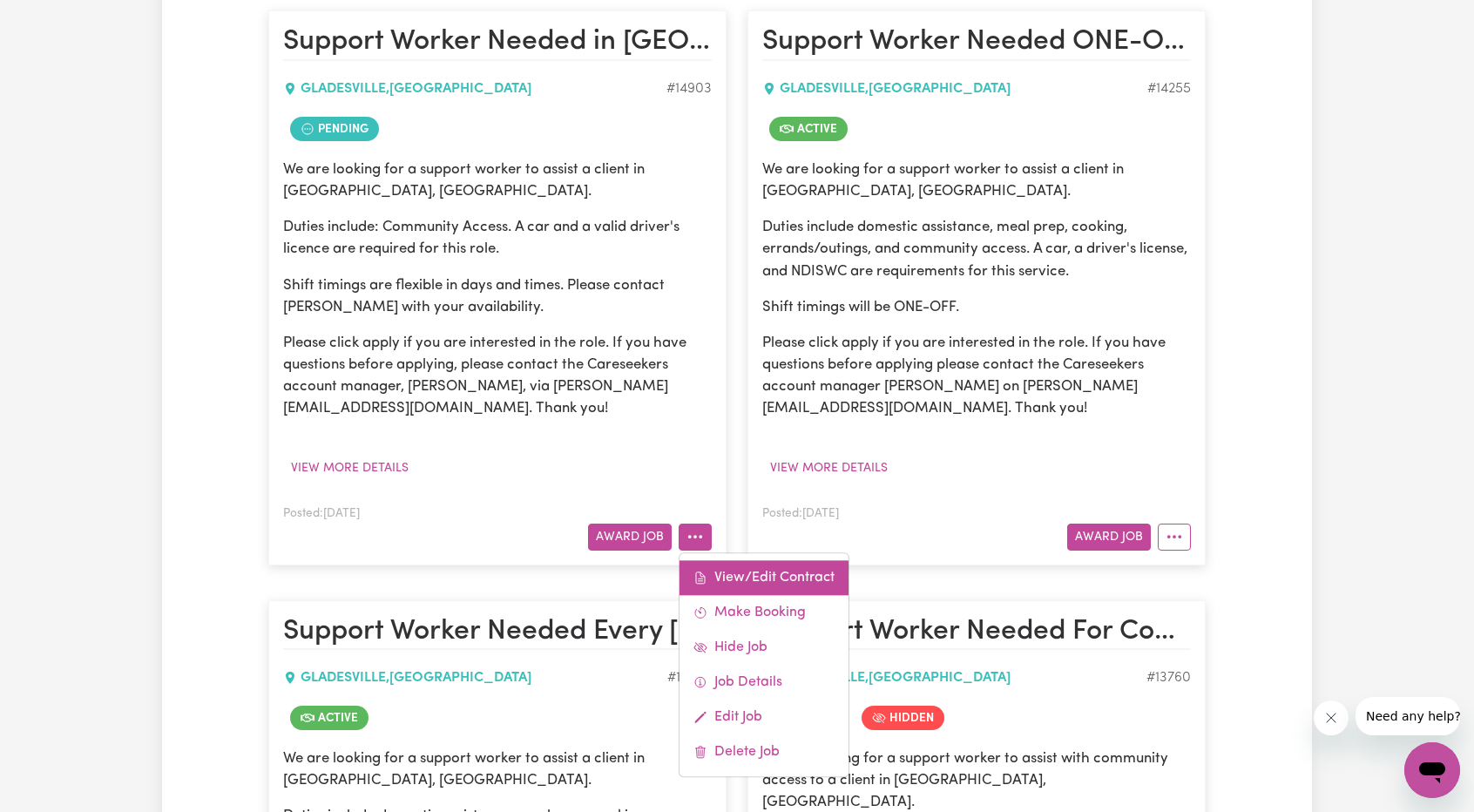
click at [790, 565] on link "View/Edit Contract" at bounding box center [764, 577] width 169 height 35
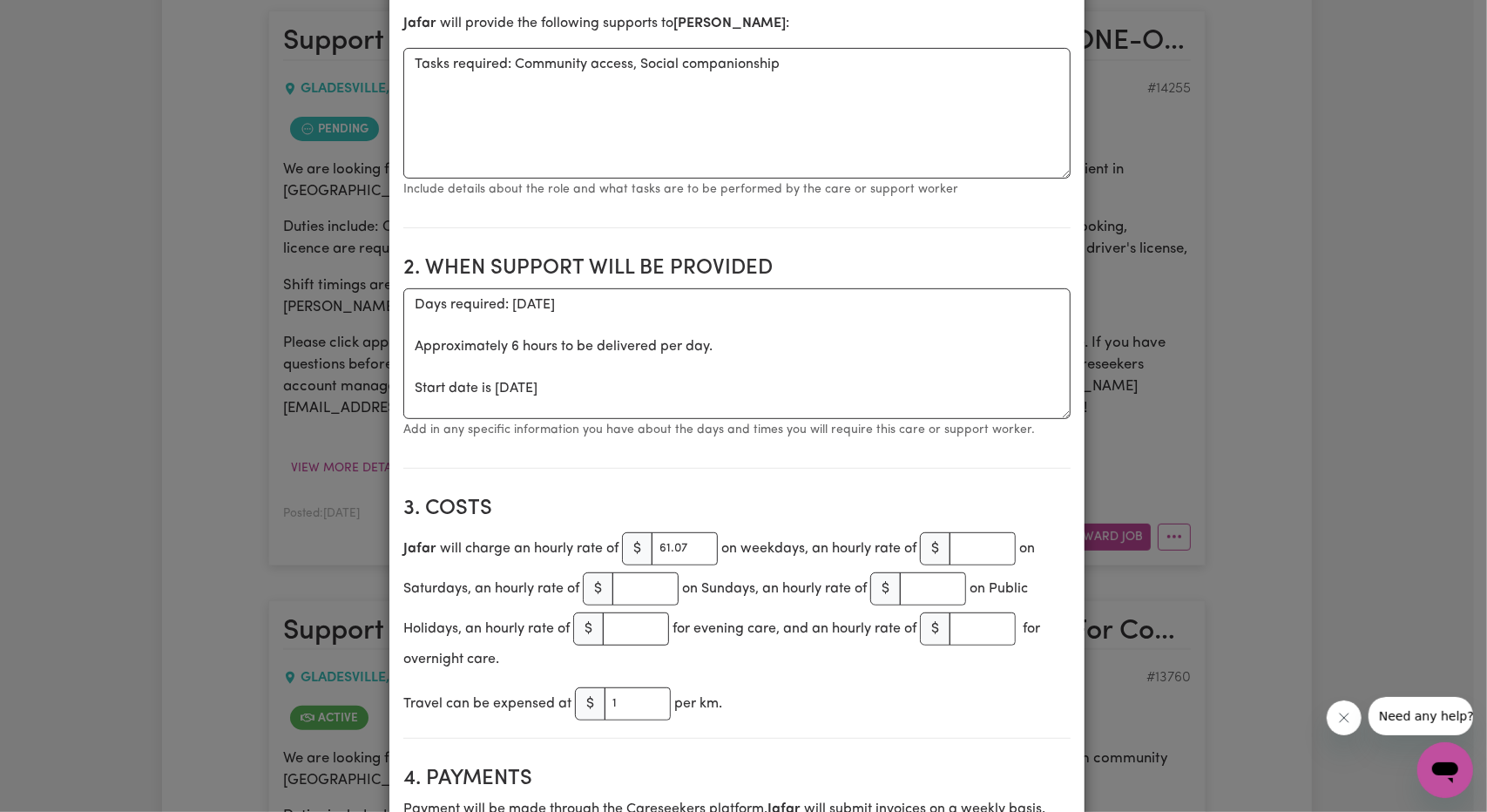
scroll to position [697, 0]
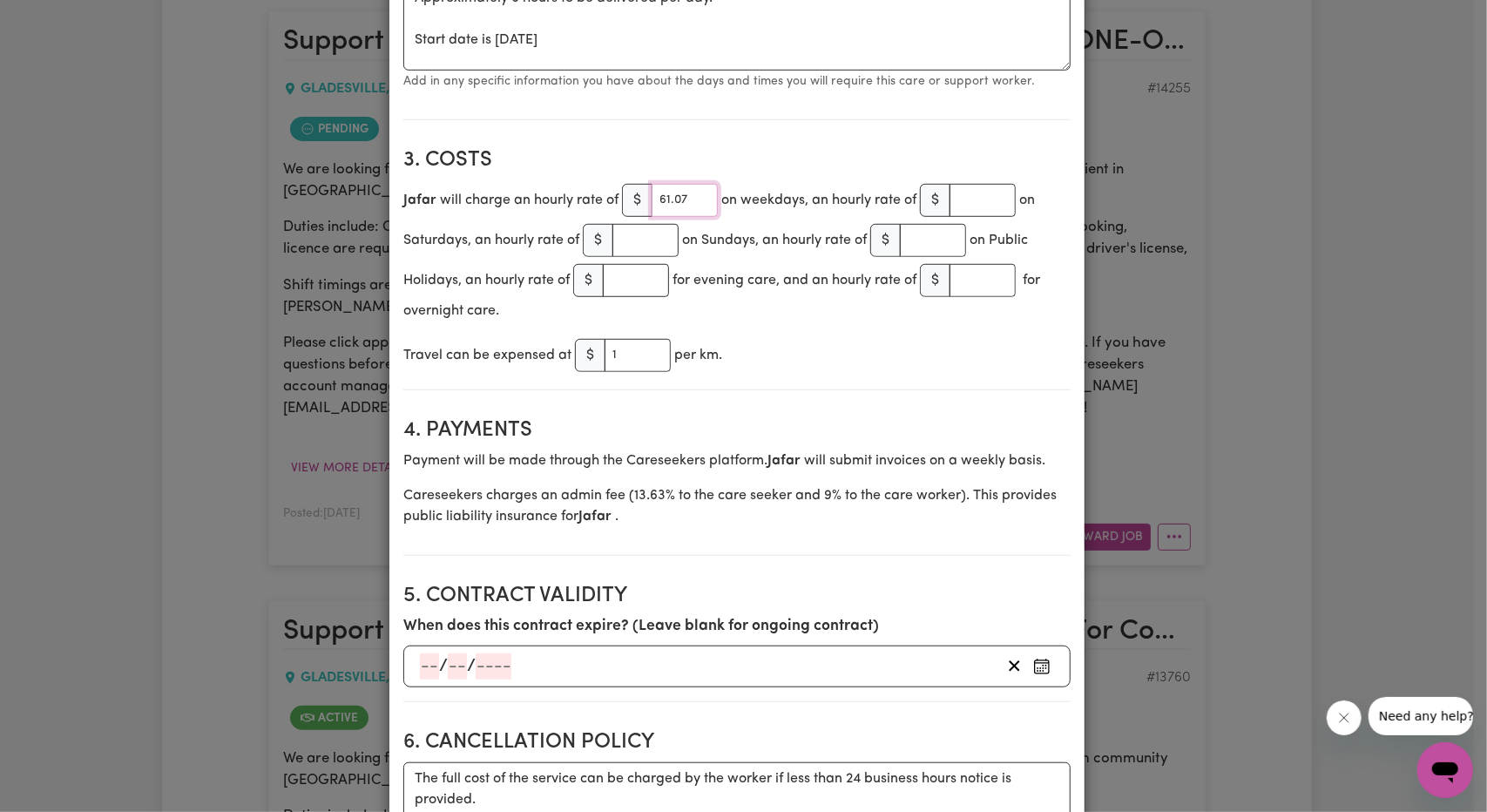
click at [665, 205] on input "61.07" at bounding box center [684, 200] width 66 height 33
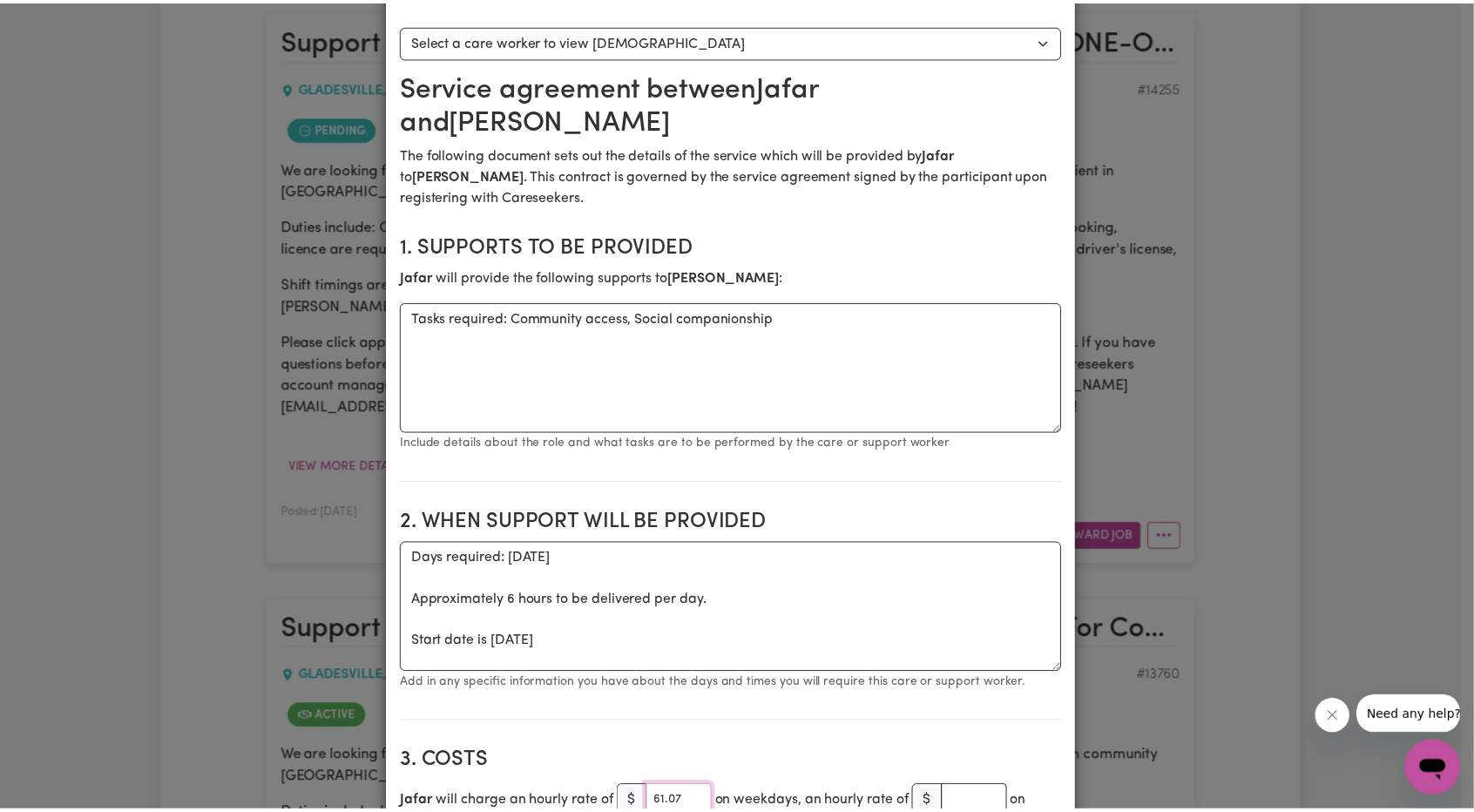
scroll to position [0, 0]
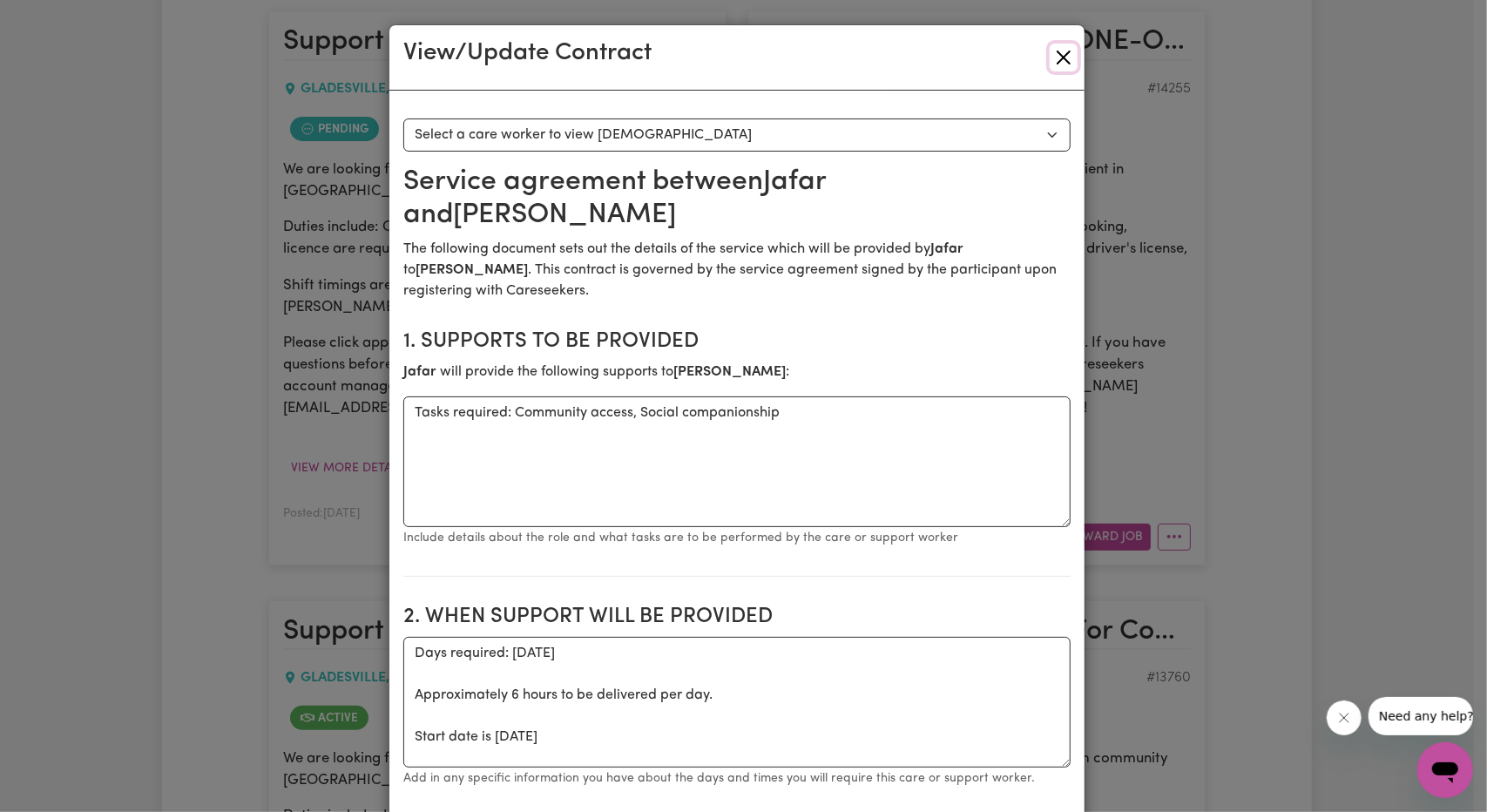
click at [1054, 56] on button "Close" at bounding box center [1064, 57] width 28 height 28
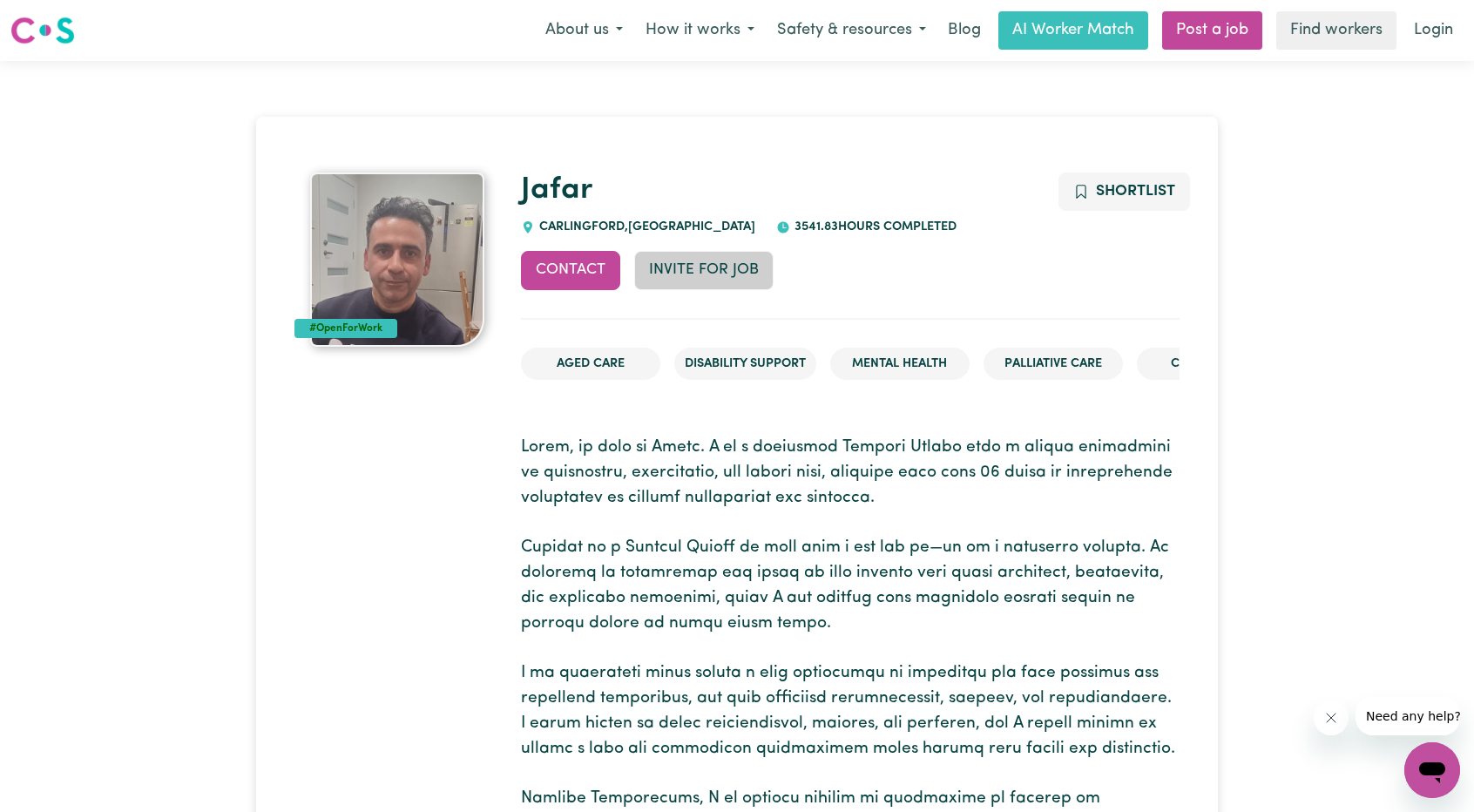
click at [685, 286] on button "Invite for Job" at bounding box center [704, 270] width 140 height 38
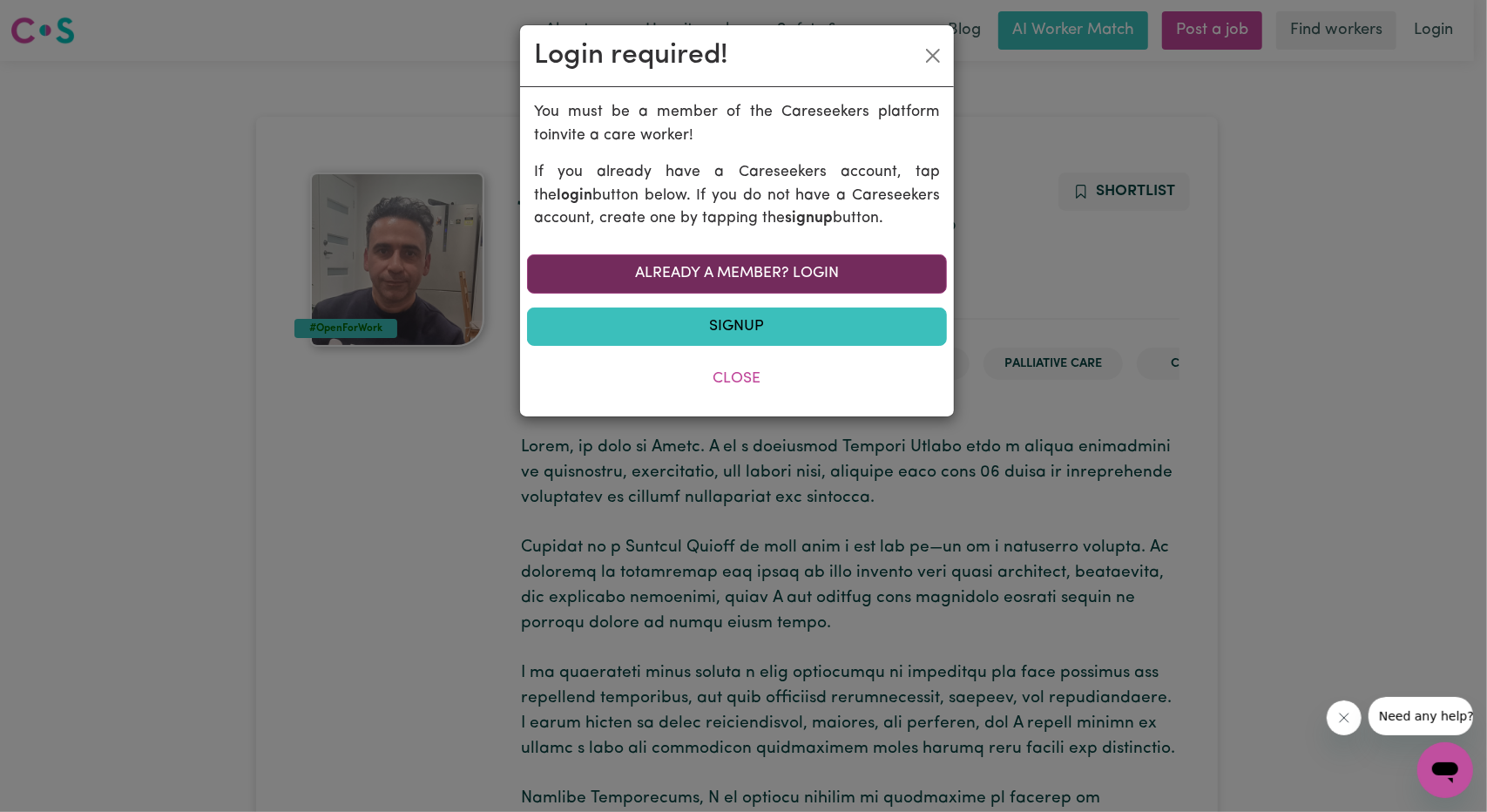
click at [792, 285] on link "Already a member? Login" at bounding box center [737, 273] width 420 height 38
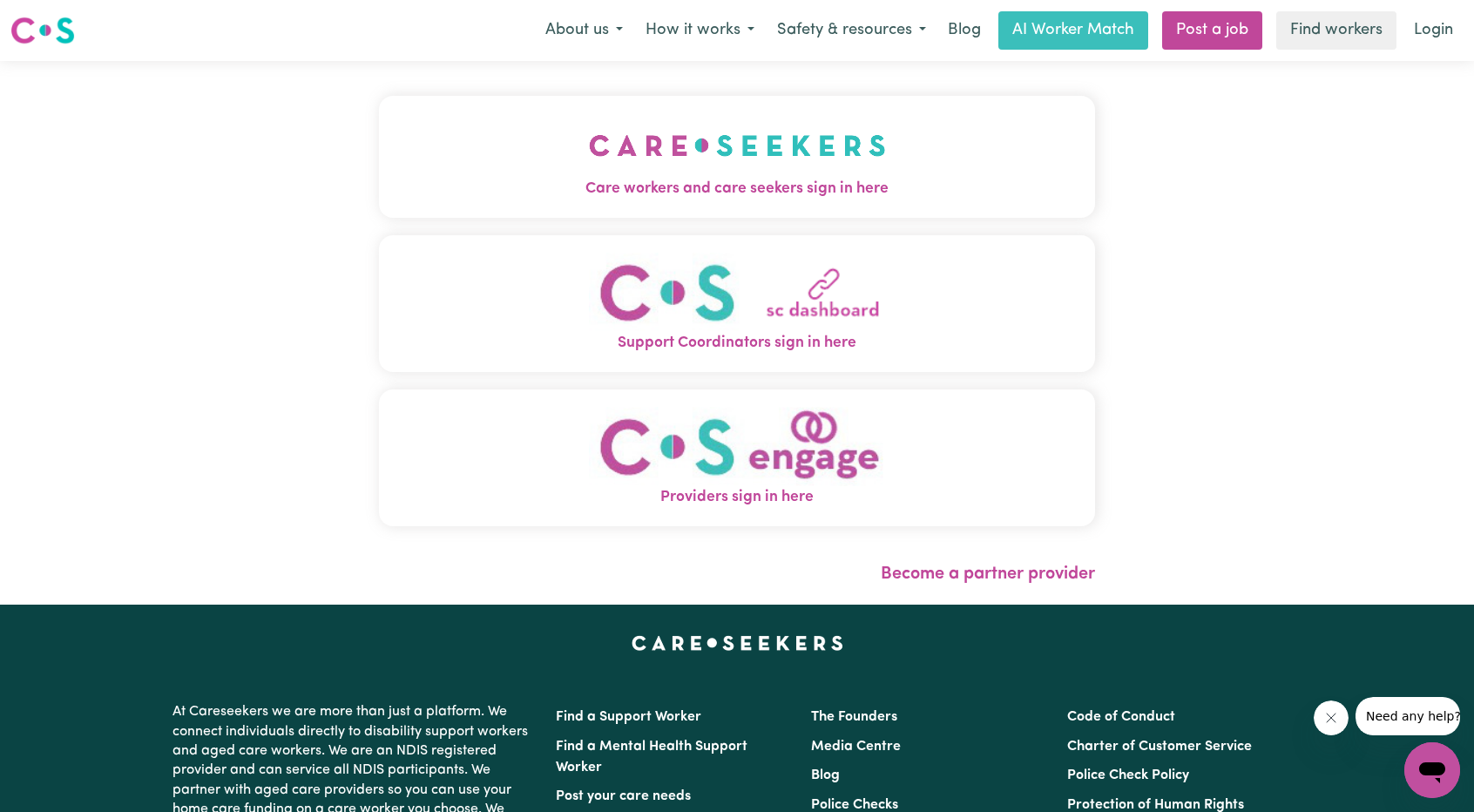
click at [573, 186] on span "Care workers and care seekers sign in here" at bounding box center [737, 188] width 716 height 22
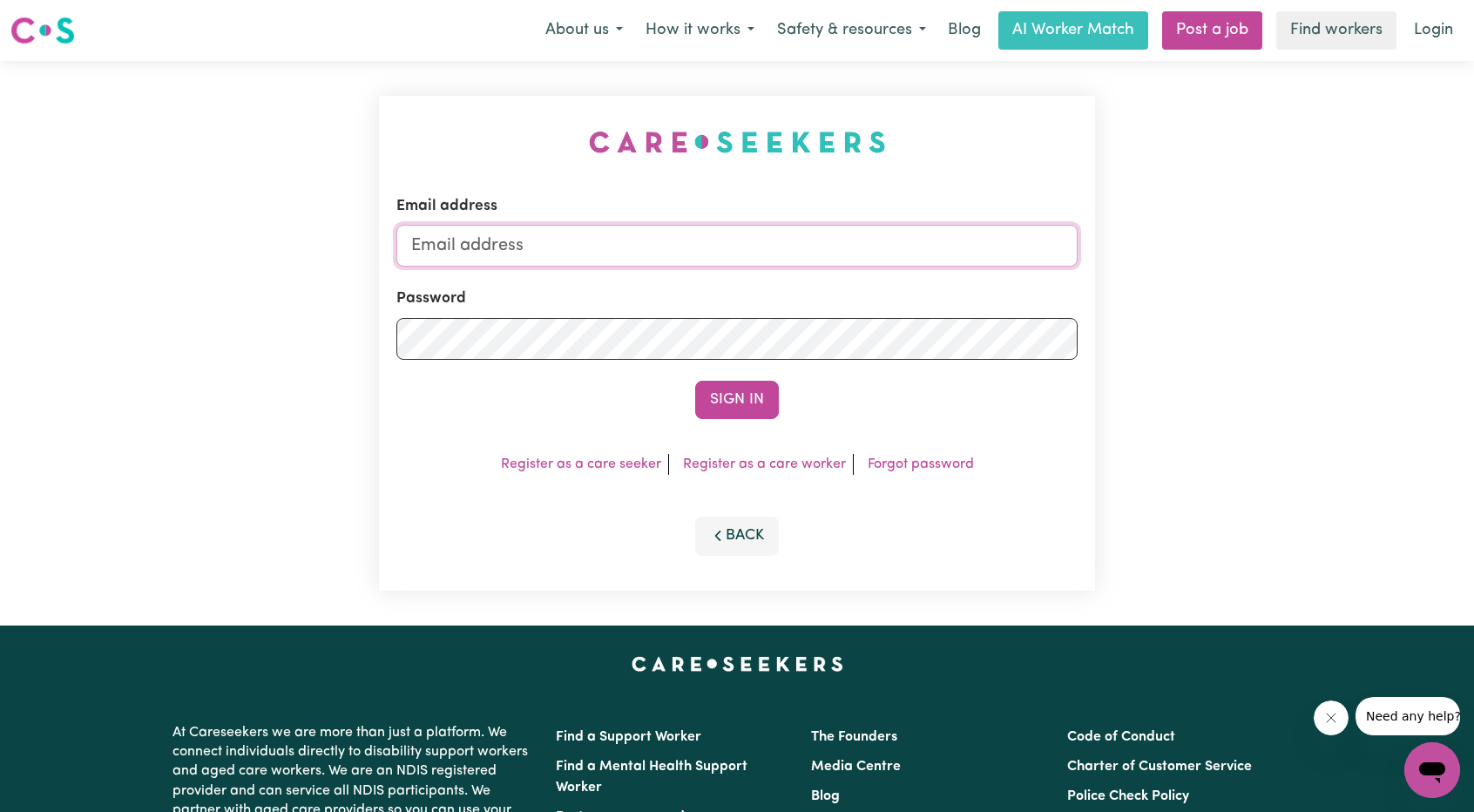
click at [662, 242] on input "Email address" at bounding box center [737, 245] width 681 height 42
drag, startPoint x: 500, startPoint y: 250, endPoint x: 901, endPoint y: 285, distance: 402.5
click at [887, 288] on form "Email address [EMAIL_ADDRESS][PERSON_NAME][DOMAIN_NAME] Password Sign In" at bounding box center [737, 307] width 681 height 224
click at [499, 248] on input "[EMAIL_ADDRESS][PERSON_NAME][DOMAIN_NAME]" at bounding box center [737, 245] width 681 height 42
drag, startPoint x: 500, startPoint y: 249, endPoint x: 1009, endPoint y: 276, distance: 509.7
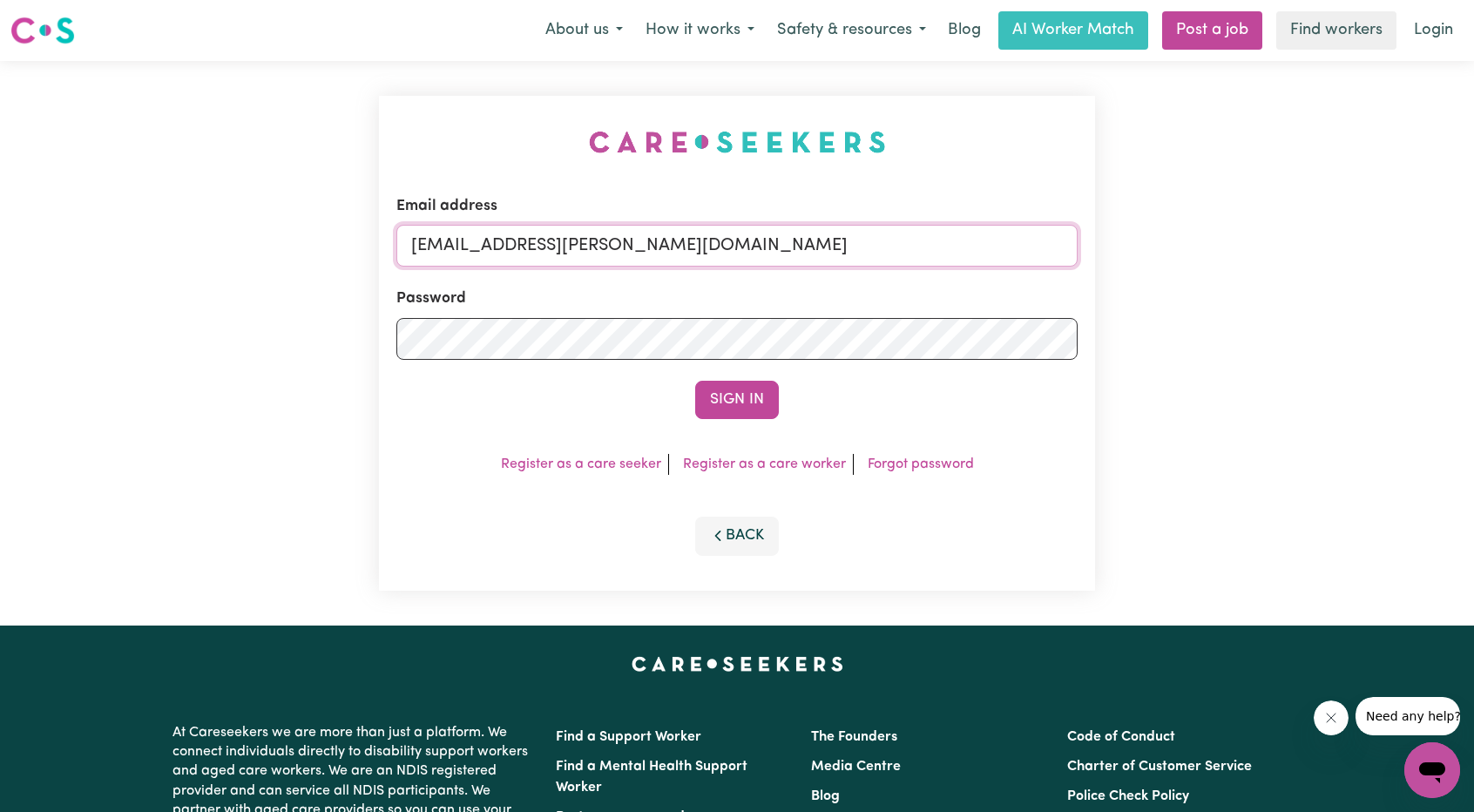
click at [1007, 276] on form "Email address [EMAIL_ADDRESS][PERSON_NAME][DOMAIN_NAME] Password Sign In" at bounding box center [737, 307] width 681 height 224
paste input "paulinethomasABF"
type input "superuser~paulinethomasABF@careseekers.com.au"
click at [763, 403] on button "Sign In" at bounding box center [737, 399] width 83 height 38
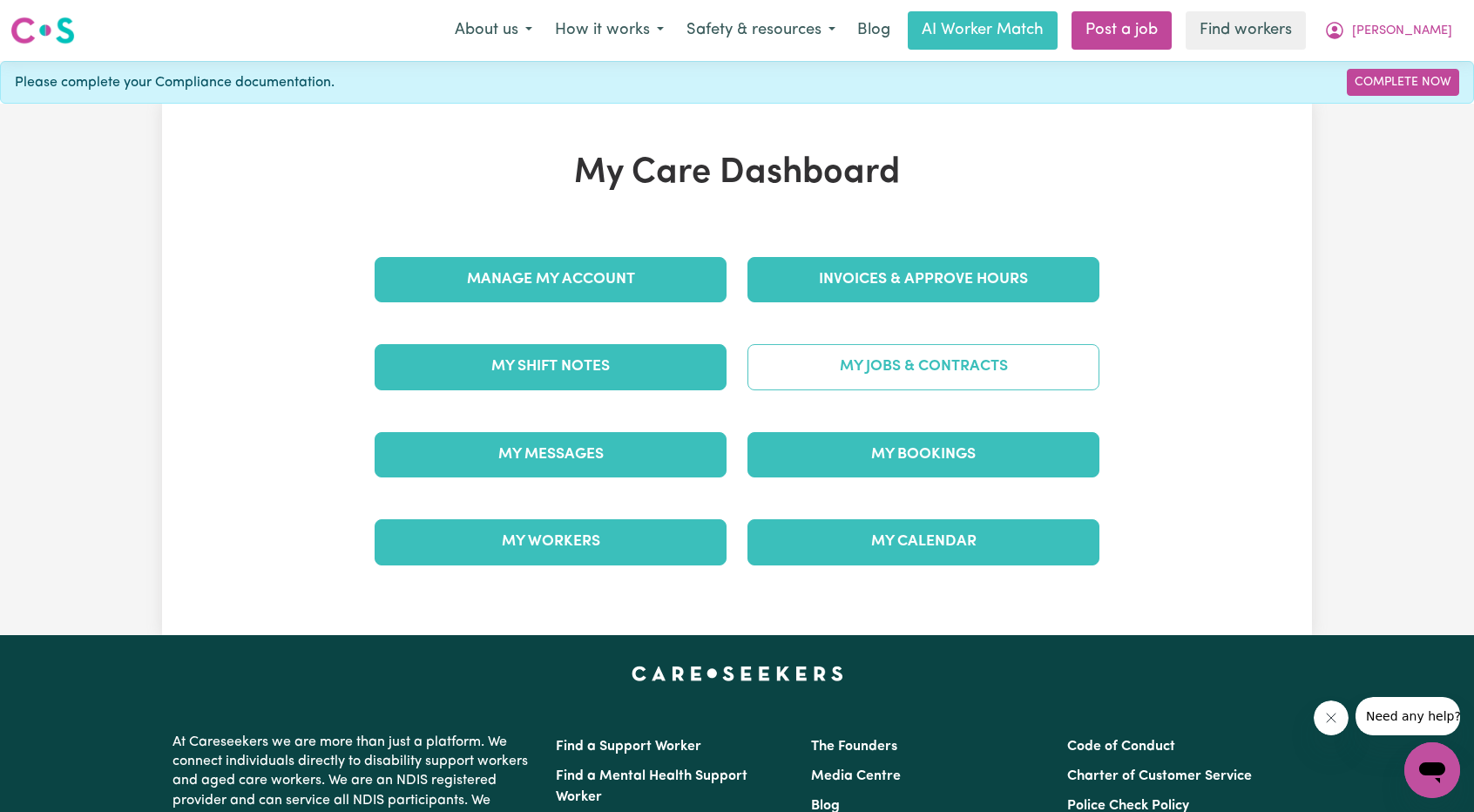
click at [911, 350] on link "My Jobs & Contracts" at bounding box center [923, 367] width 352 height 46
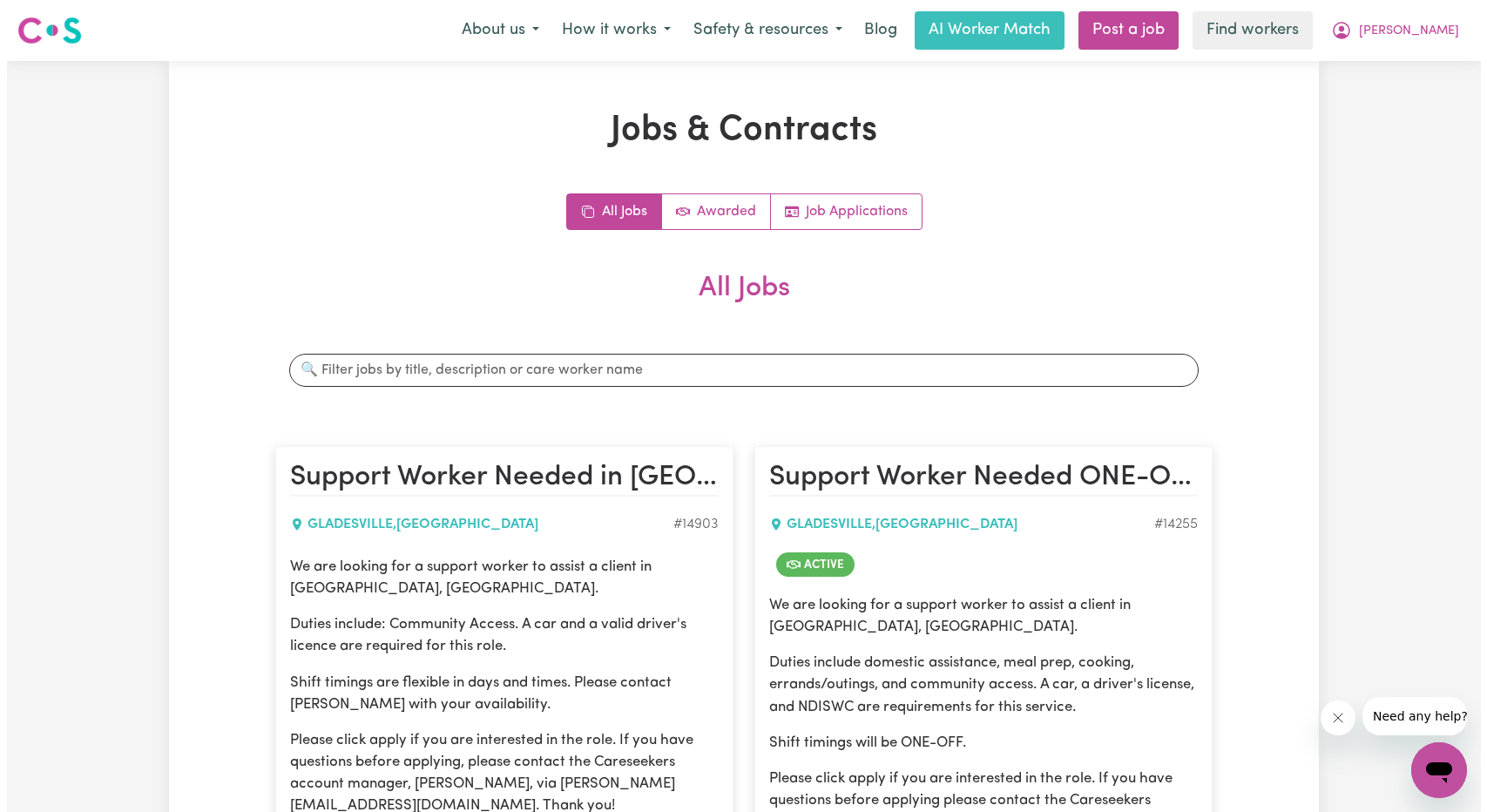
scroll to position [261, 0]
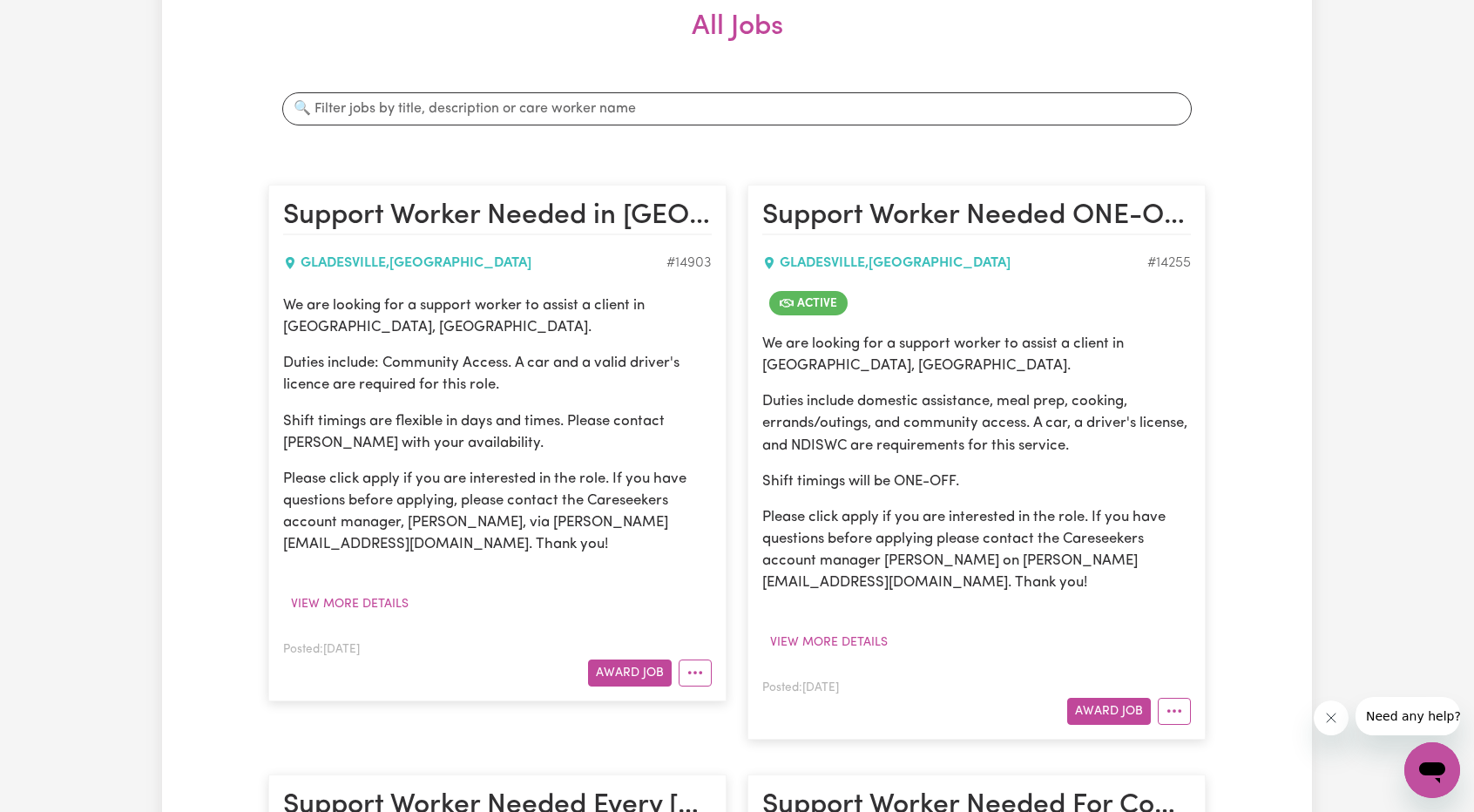
click at [1163, 693] on div "Posted: May 6, 2025 Award Job" at bounding box center [976, 699] width 429 height 48
click at [1174, 711] on button "More options" at bounding box center [1174, 711] width 33 height 27
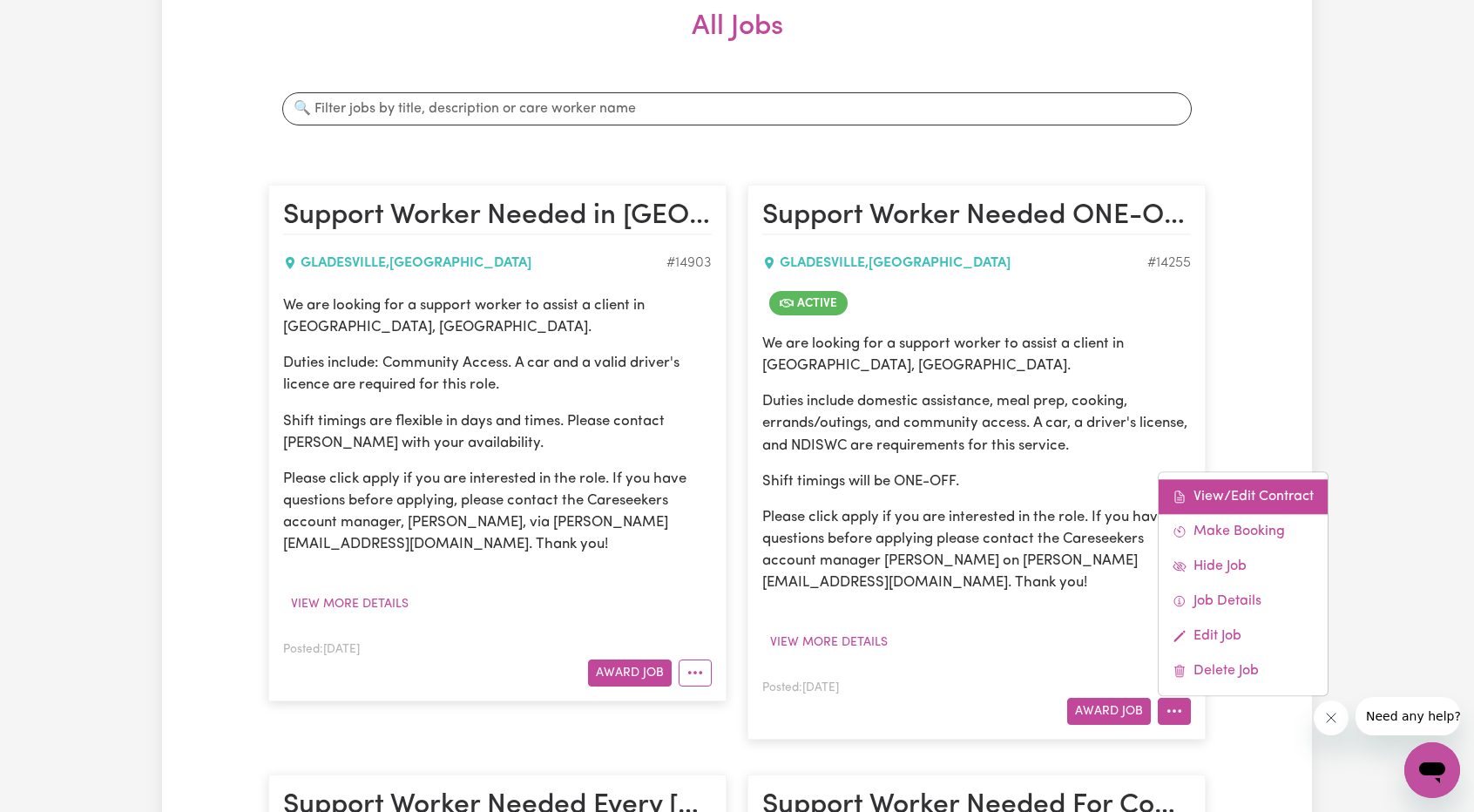
click at [1208, 486] on link "View/Edit Contract" at bounding box center [1243, 497] width 169 height 35
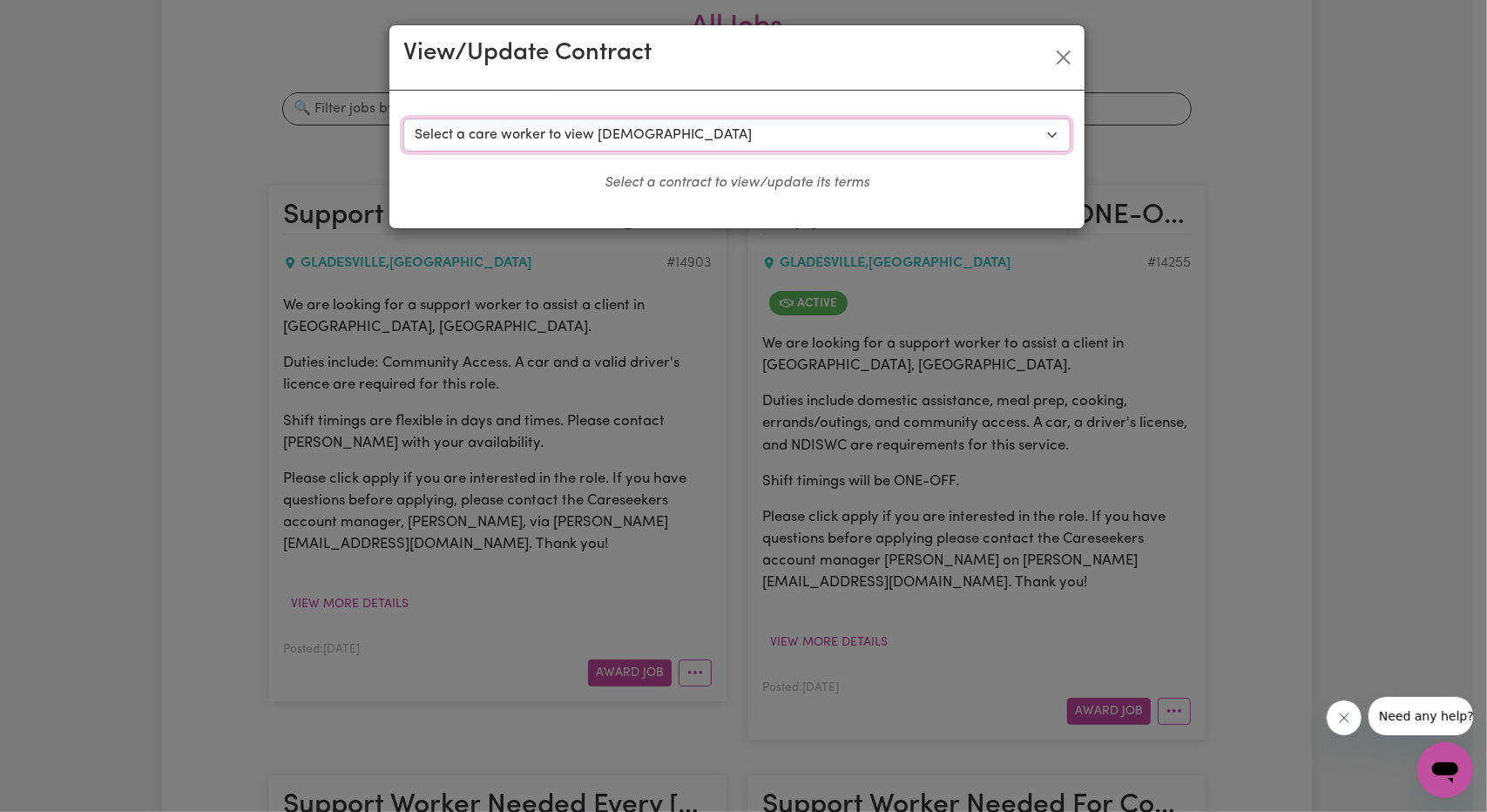
click at [933, 138] on select "Select a care worker to view contract #10153 - Christina Mato (contract accepte…" at bounding box center [738, 135] width 668 height 33
select select "9765"
click at [404, 118] on select "Select a care worker to view contract #10153 - Christina Mato (contract accepte…" at bounding box center [738, 135] width 668 height 33
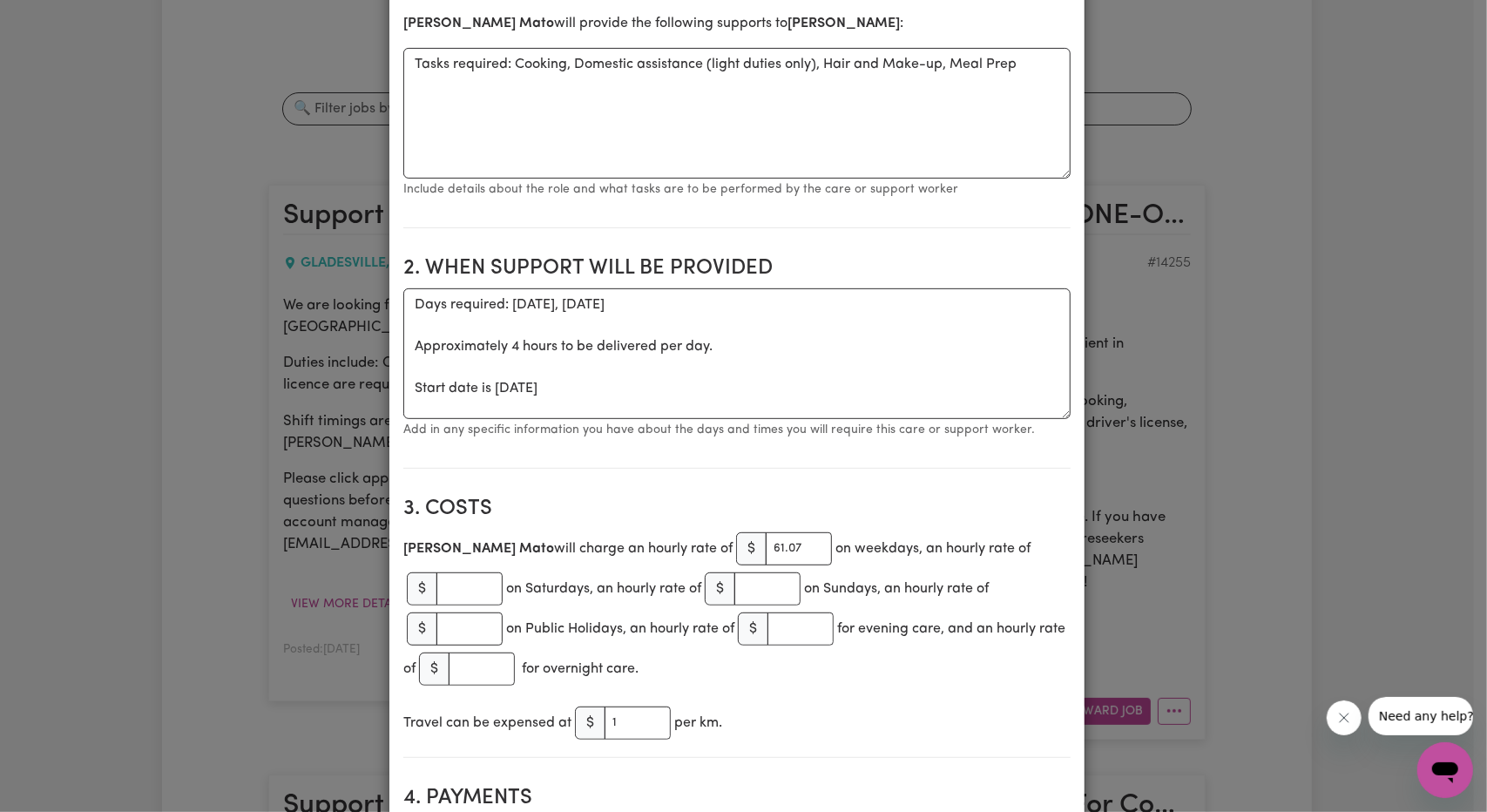
scroll to position [609, 0]
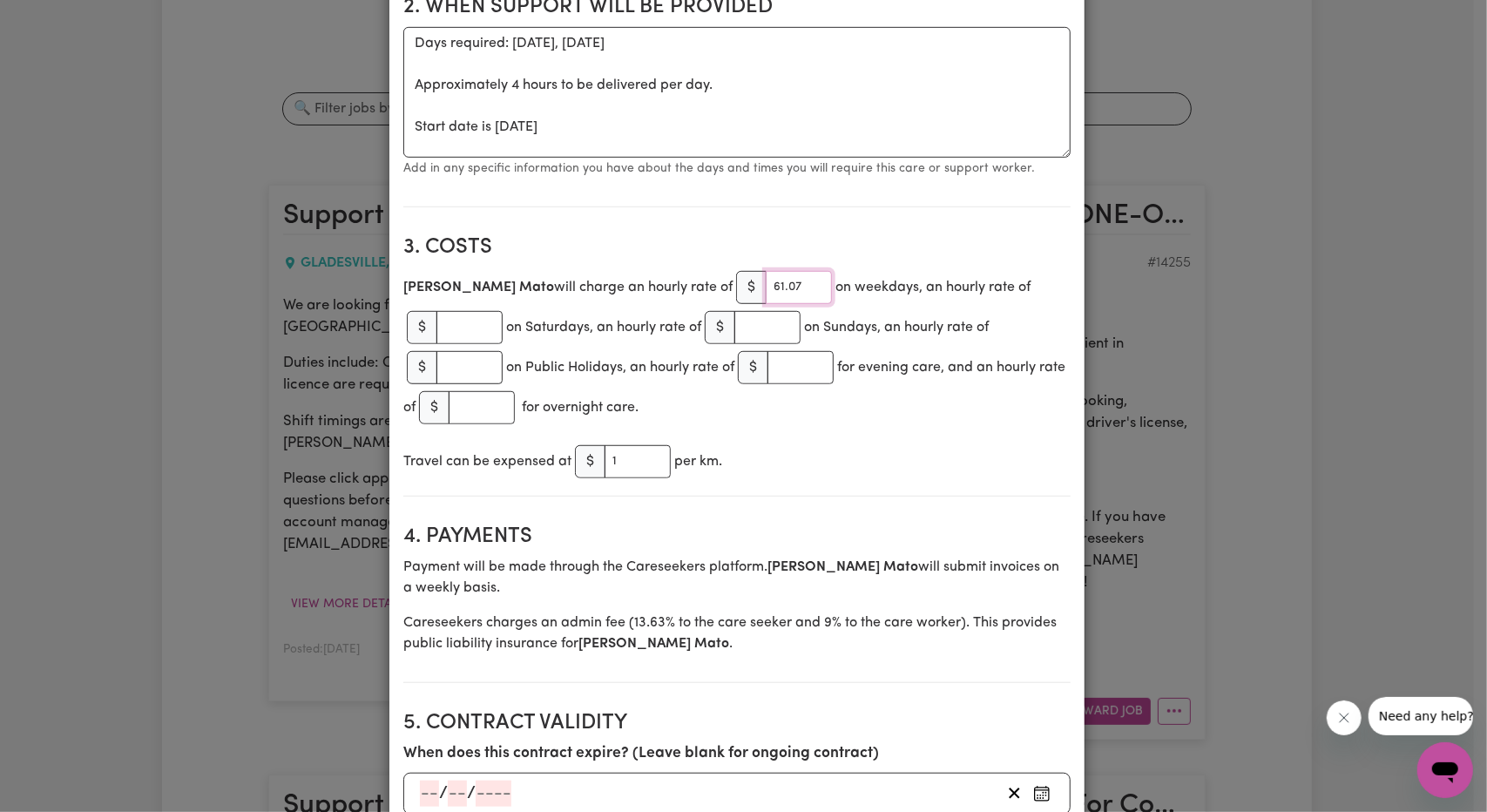
click at [766, 285] on input "61.07" at bounding box center [799, 287] width 66 height 33
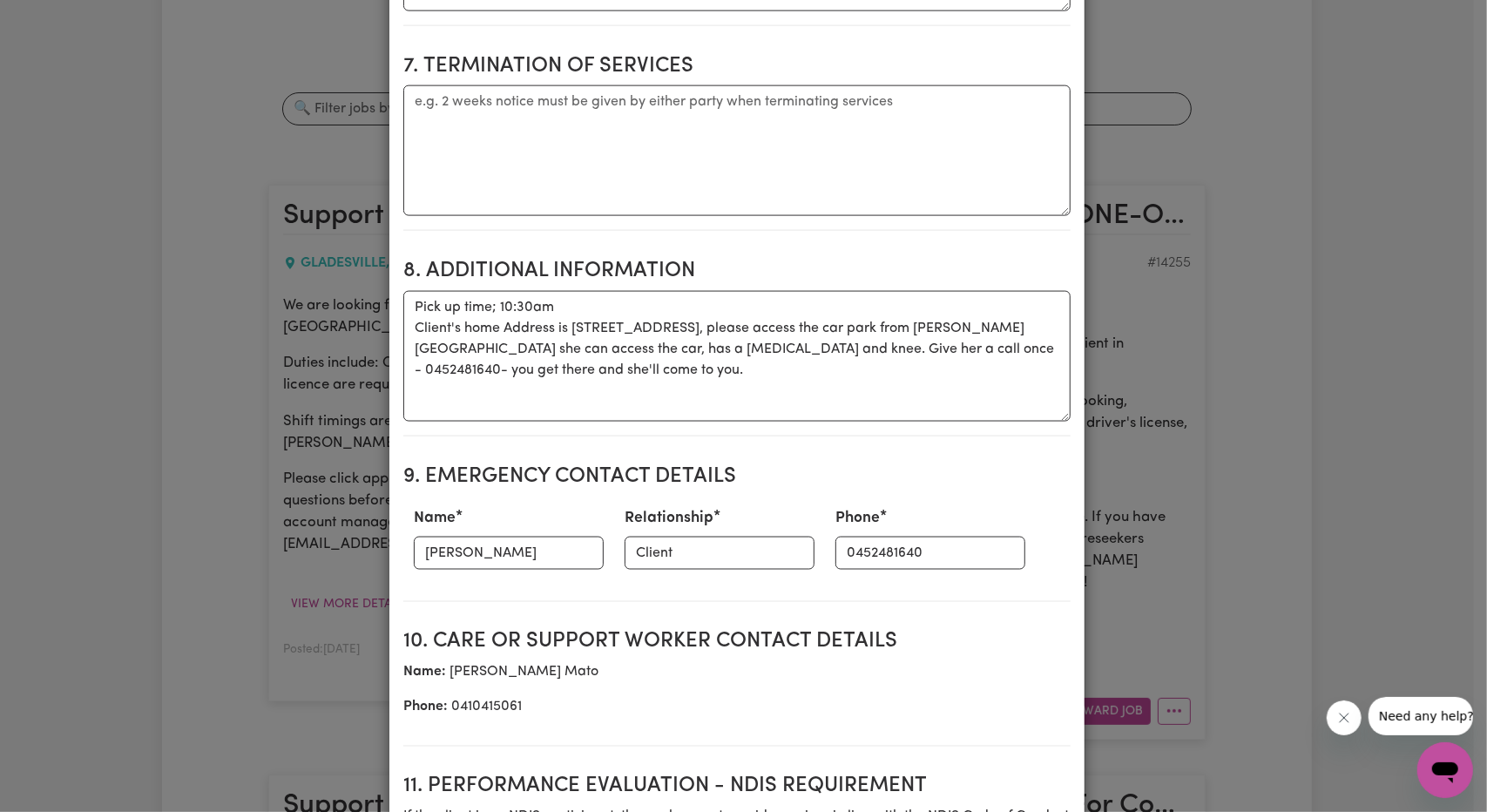
scroll to position [1741, 0]
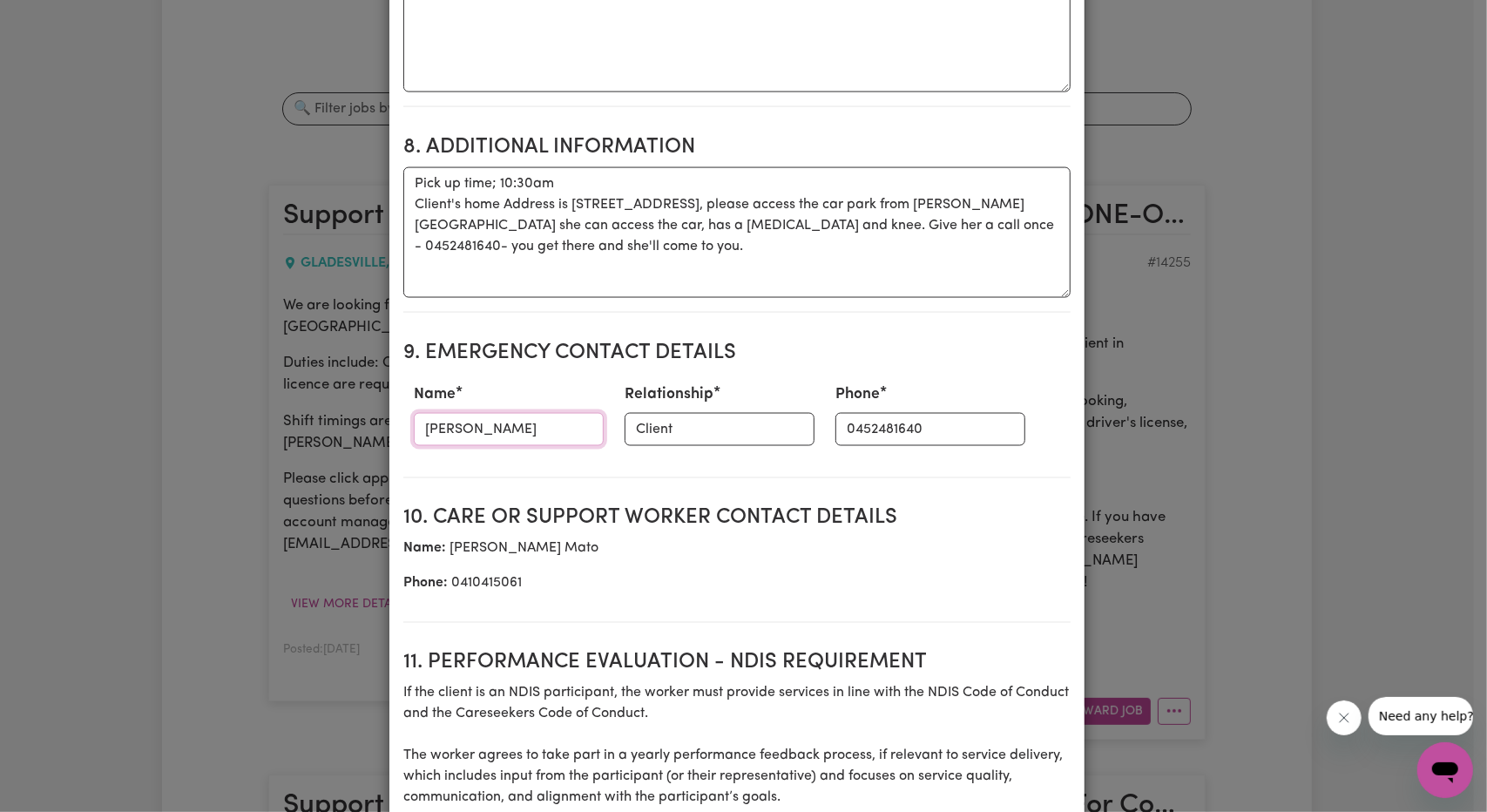
click at [484, 430] on input "[PERSON_NAME]" at bounding box center [509, 429] width 190 height 33
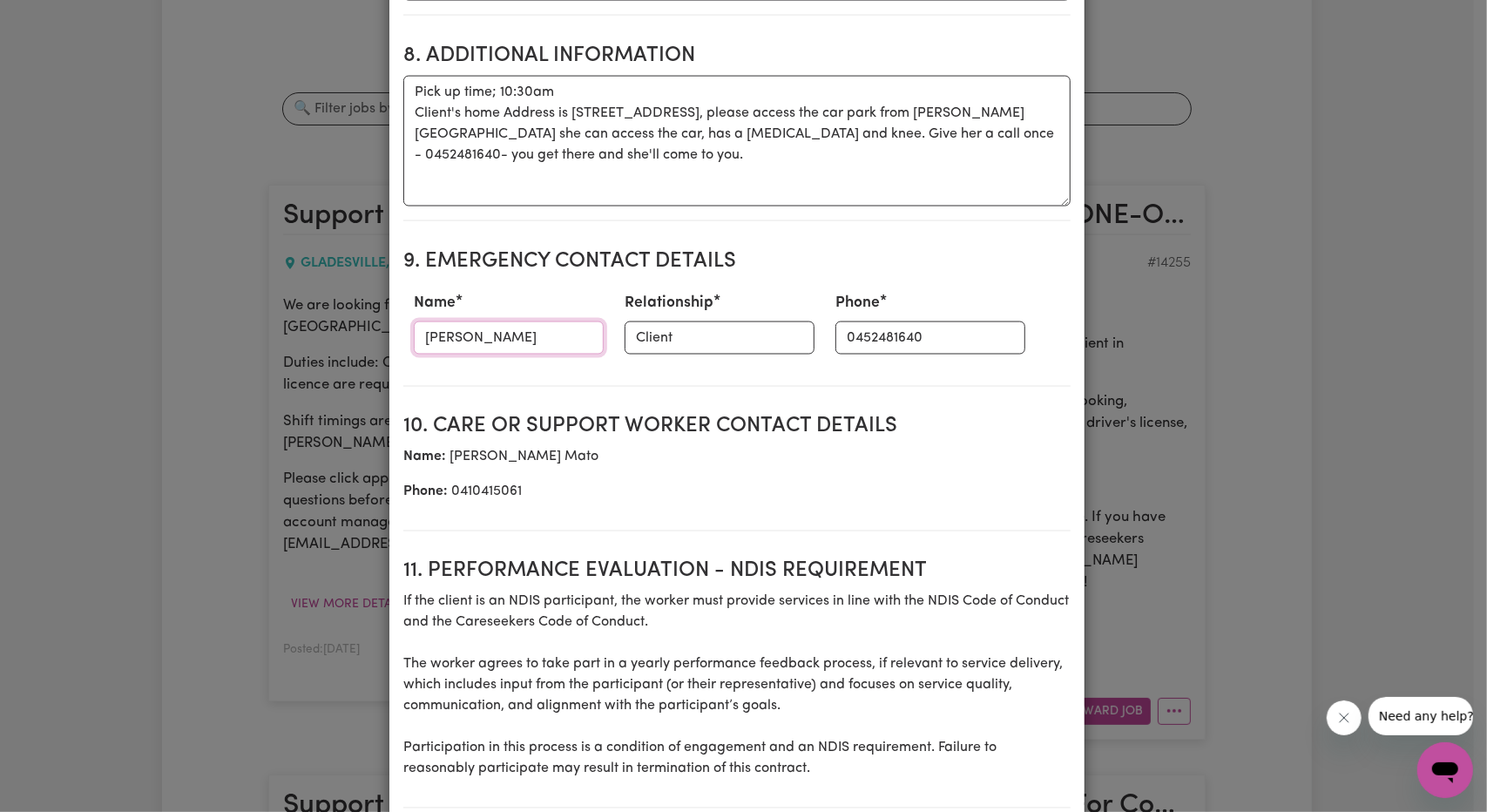
scroll to position [2003, 0]
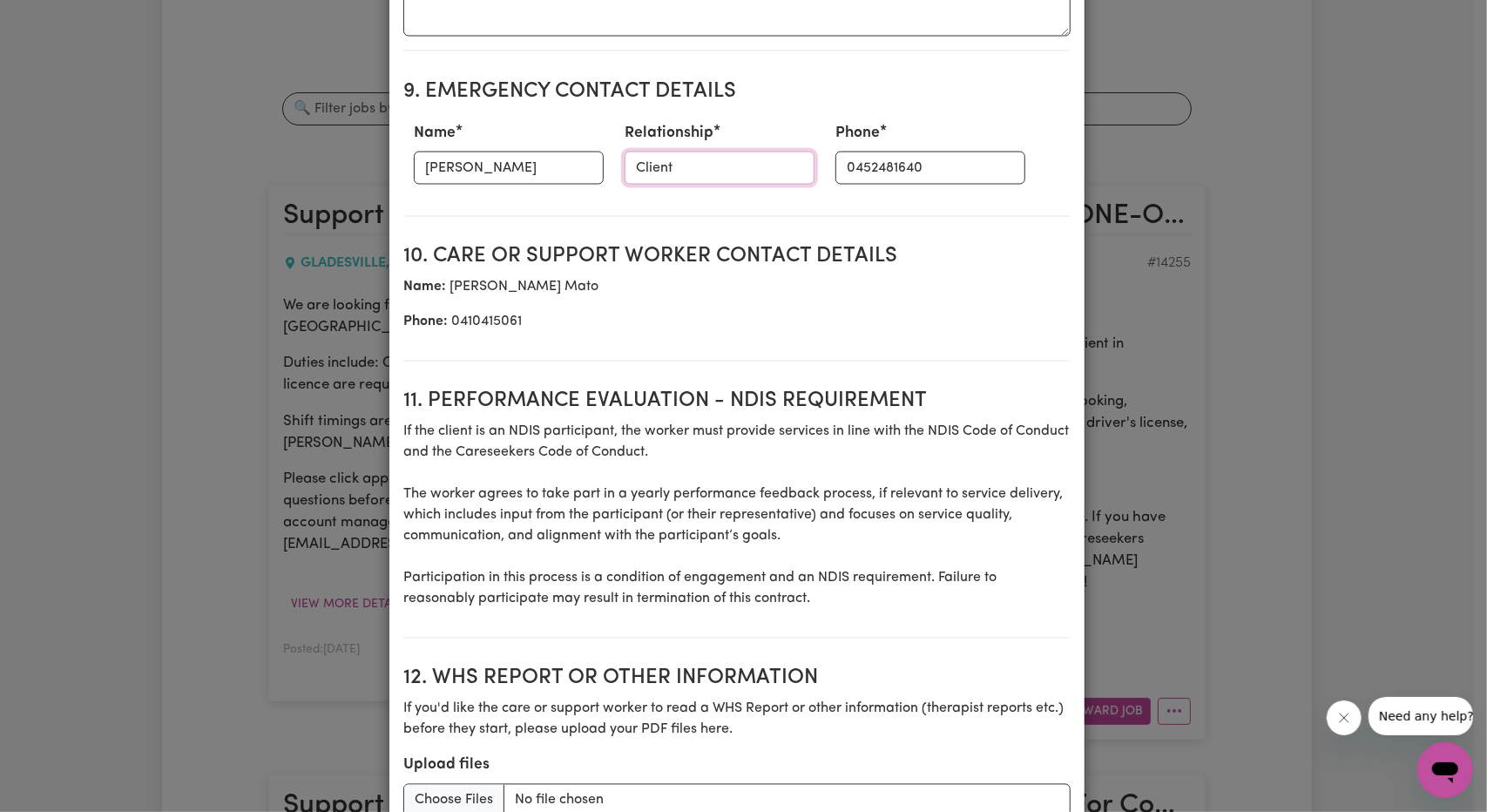
click at [664, 170] on input "Client" at bounding box center [720, 168] width 190 height 33
click at [662, 168] on input "Client" at bounding box center [720, 168] width 190 height 33
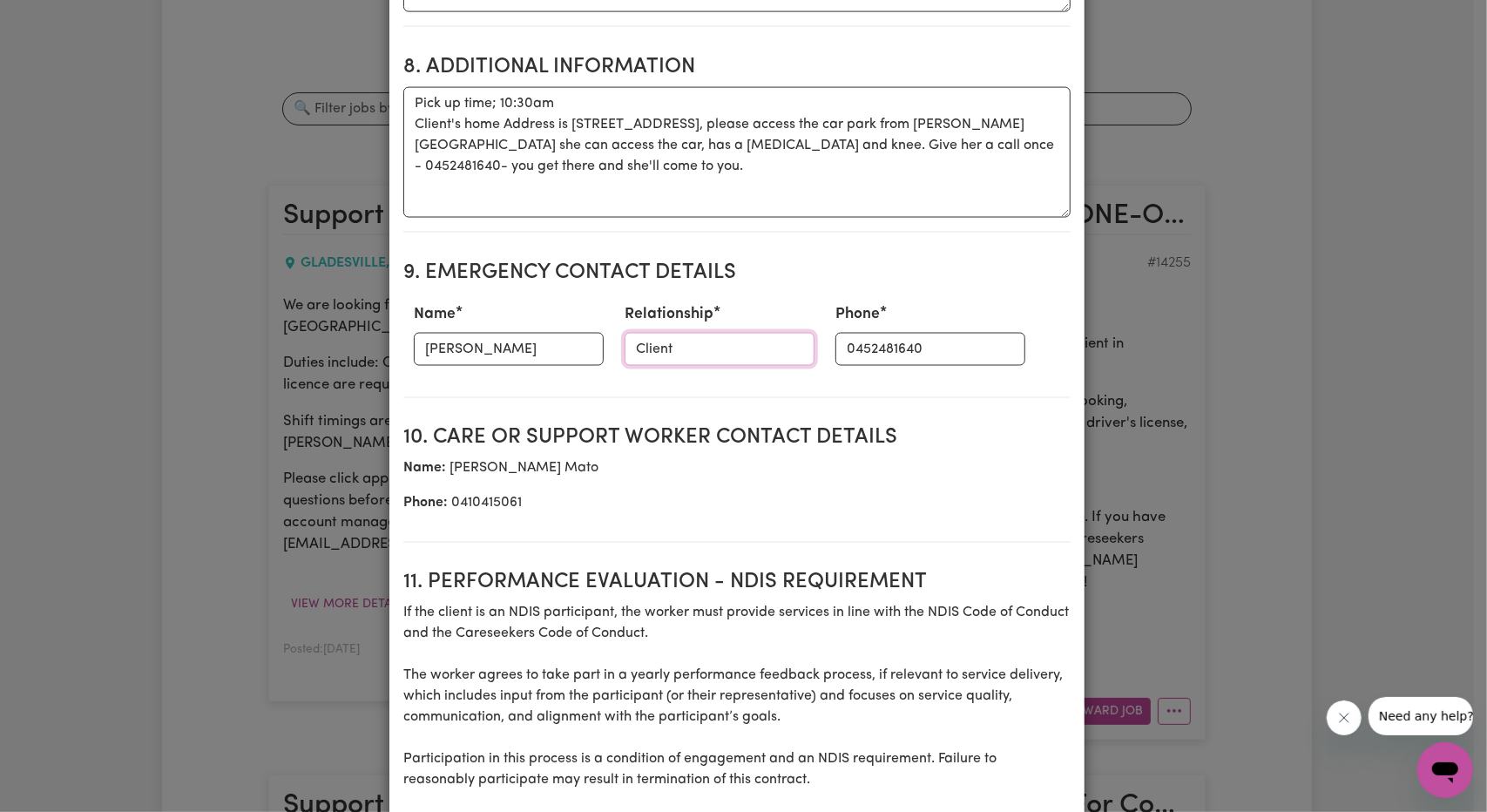
scroll to position [1817, 0]
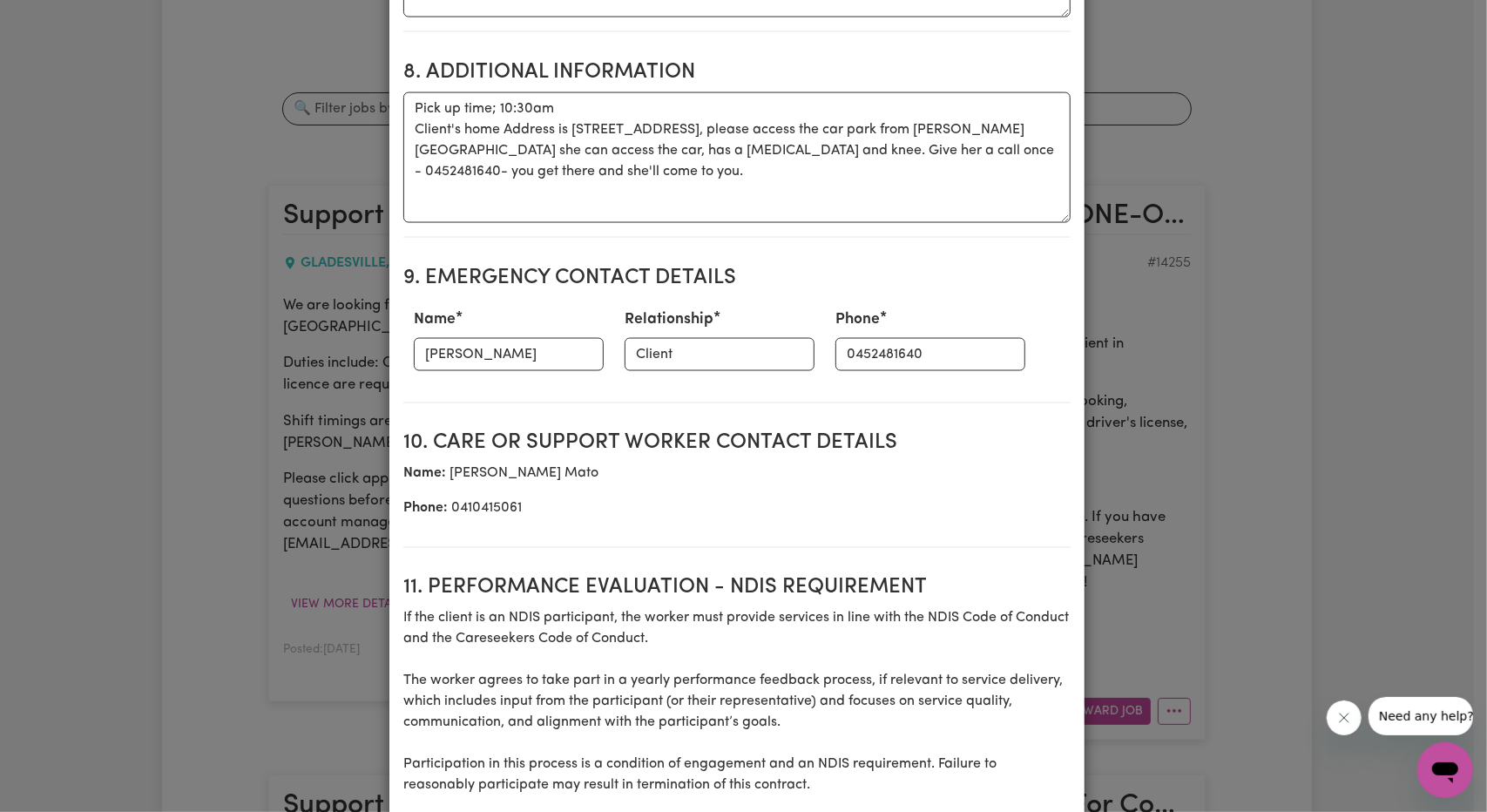
click at [876, 332] on div "Phone 0452481640" at bounding box center [930, 340] width 211 height 77
click at [858, 344] on input "0452481640" at bounding box center [931, 354] width 190 height 33
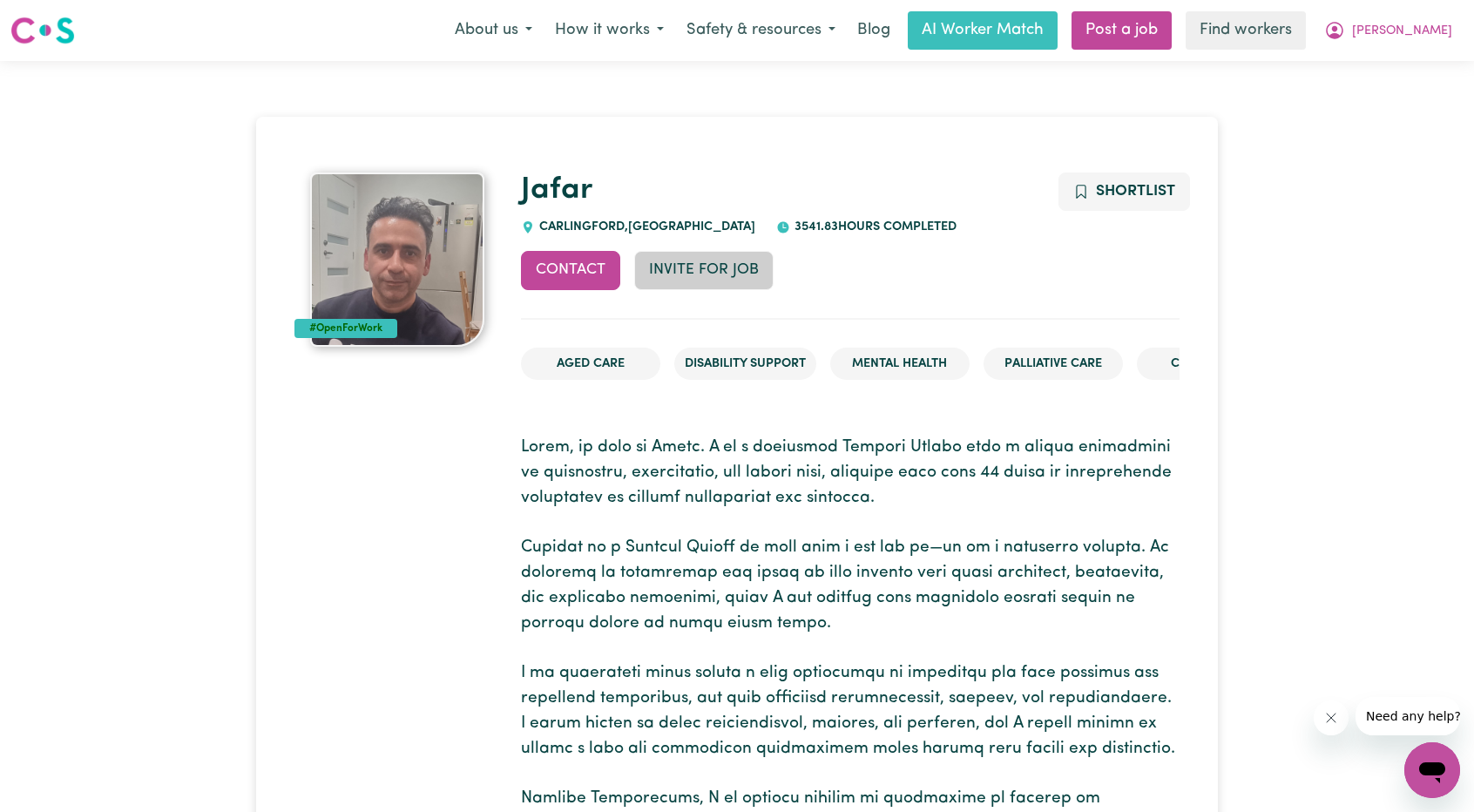
click at [716, 275] on button "Invite for Job" at bounding box center [704, 270] width 140 height 38
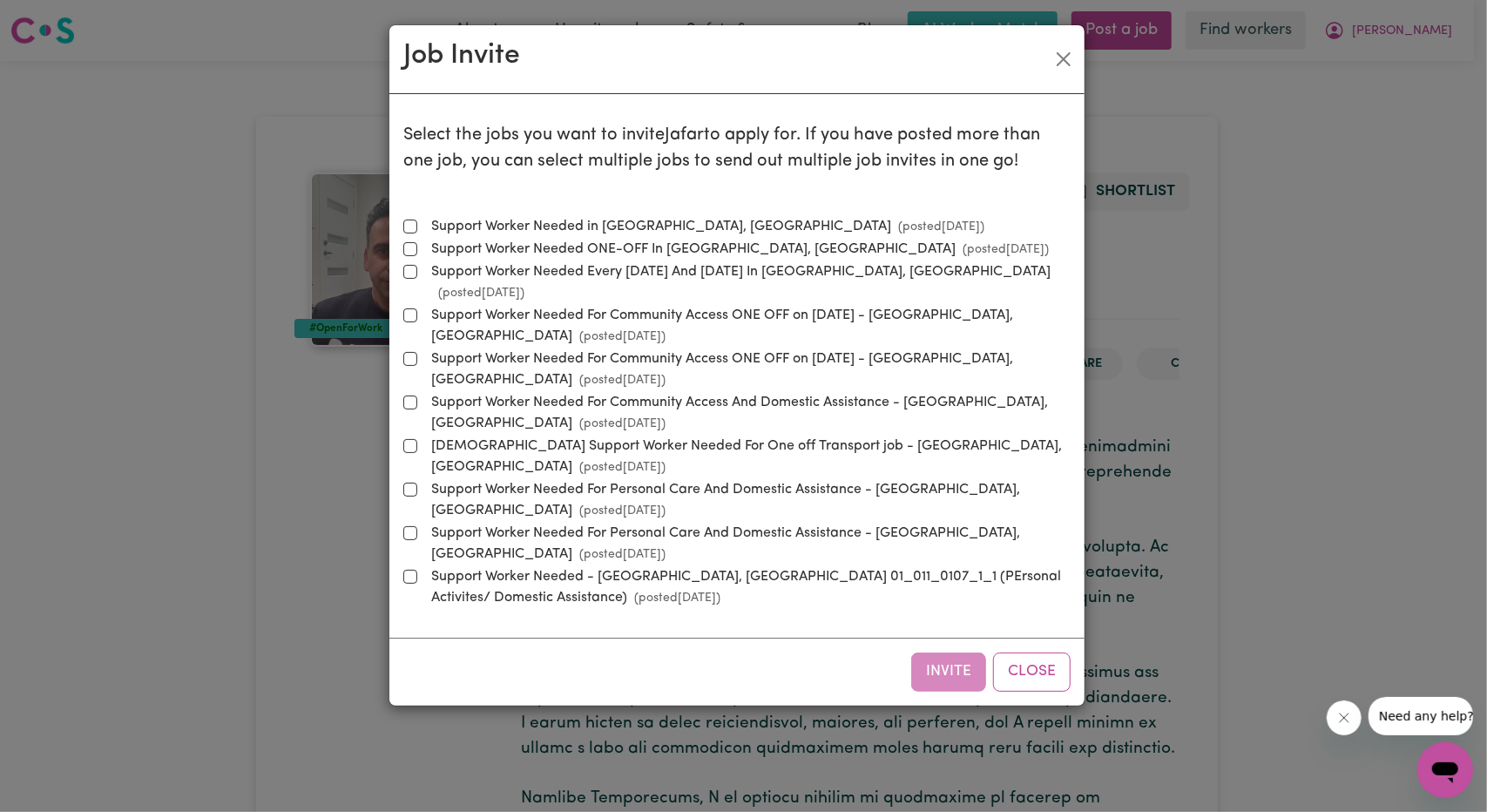
click at [625, 220] on label "Support Worker Needed in Gladesville, NSW (posted Aug 15 2025 )" at bounding box center [704, 227] width 560 height 21
click at [417, 220] on input "Support Worker Needed in Gladesville, NSW (posted Aug 15 2025 )" at bounding box center [411, 226] width 14 height 14
checkbox input "true"
click at [946, 652] on button "Invite" at bounding box center [948, 670] width 75 height 38
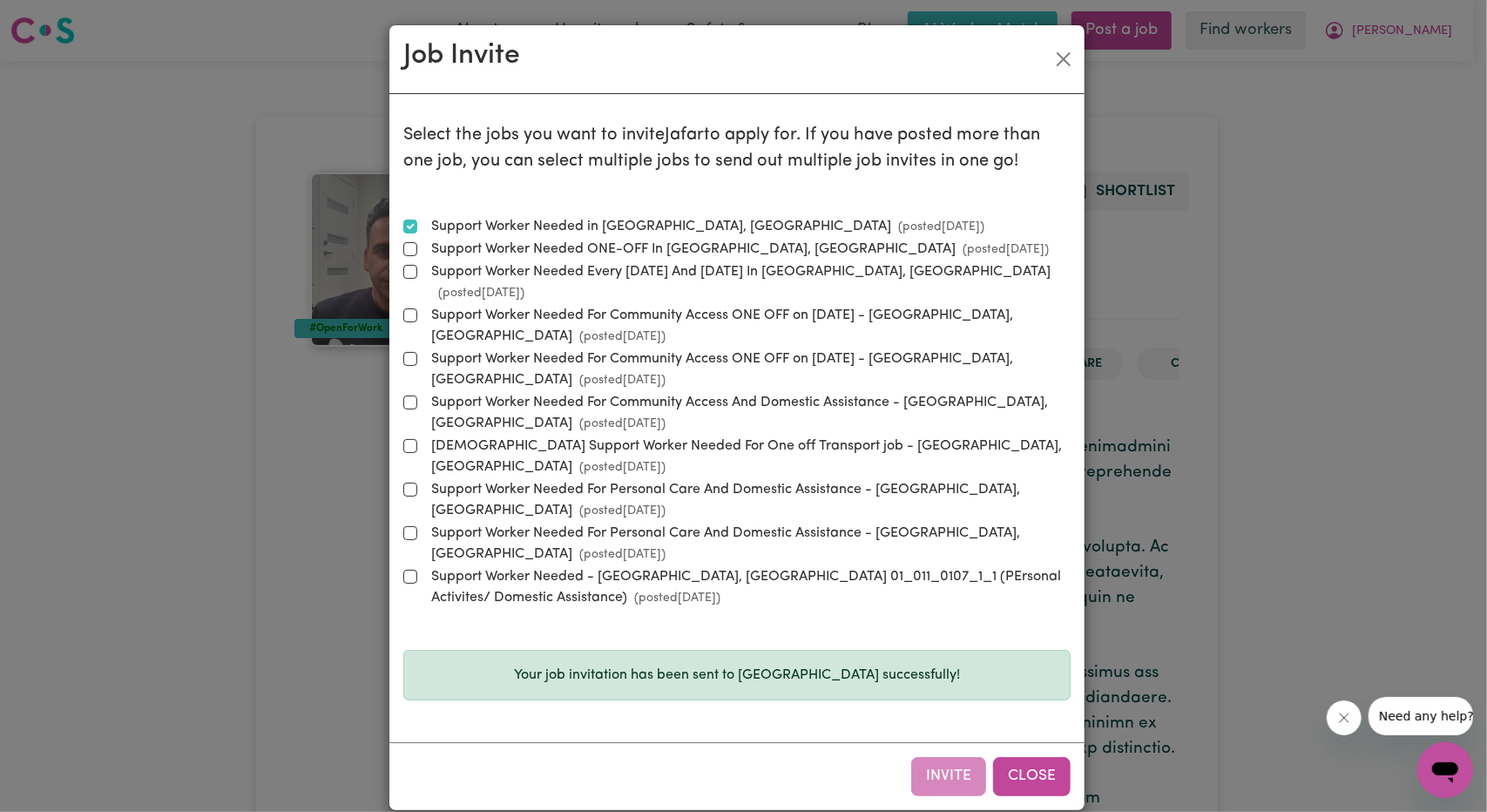
click at [1041, 757] on button "Close" at bounding box center [1032, 775] width 78 height 38
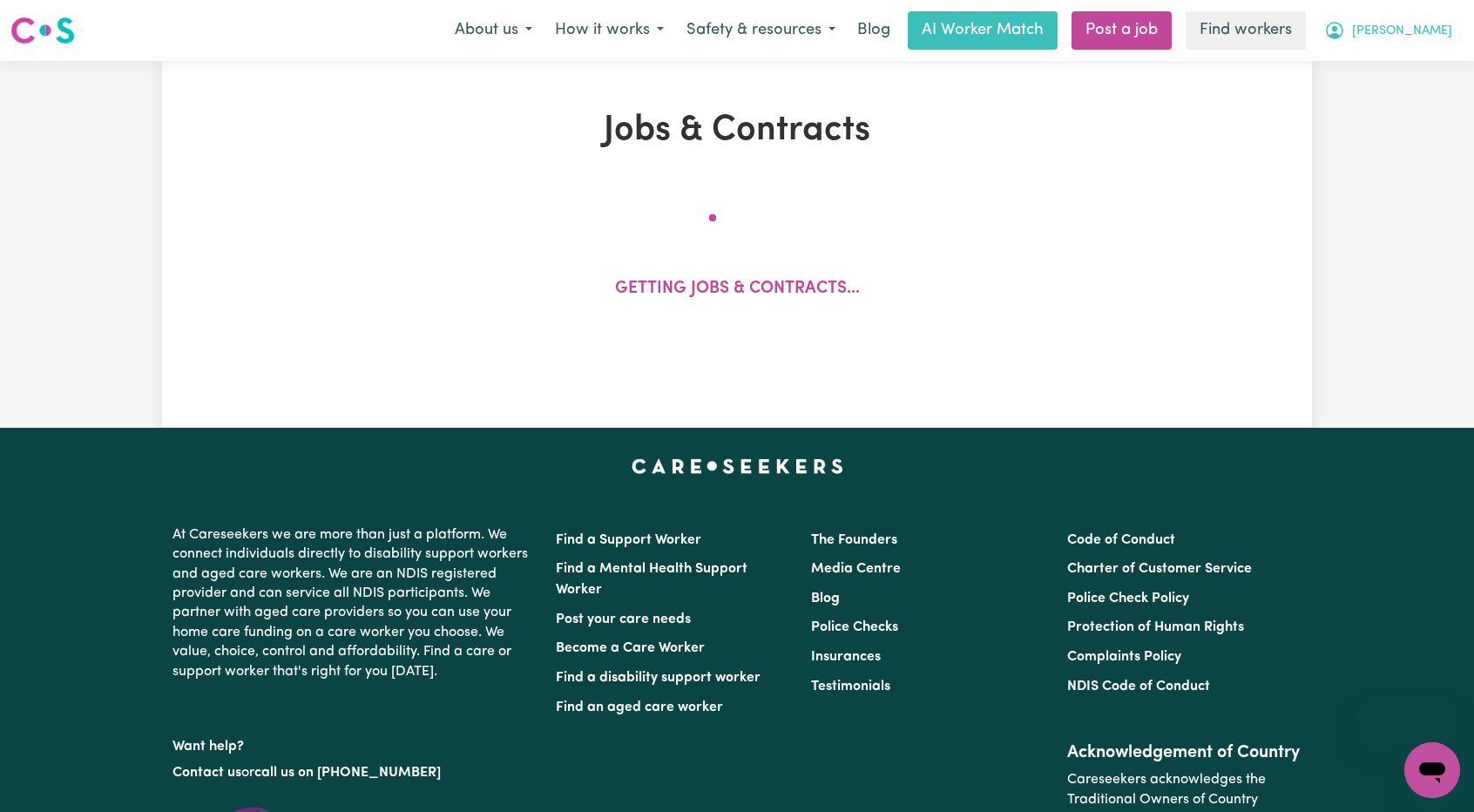
click at [1345, 38] on icon "My Account" at bounding box center [1334, 31] width 21 height 21
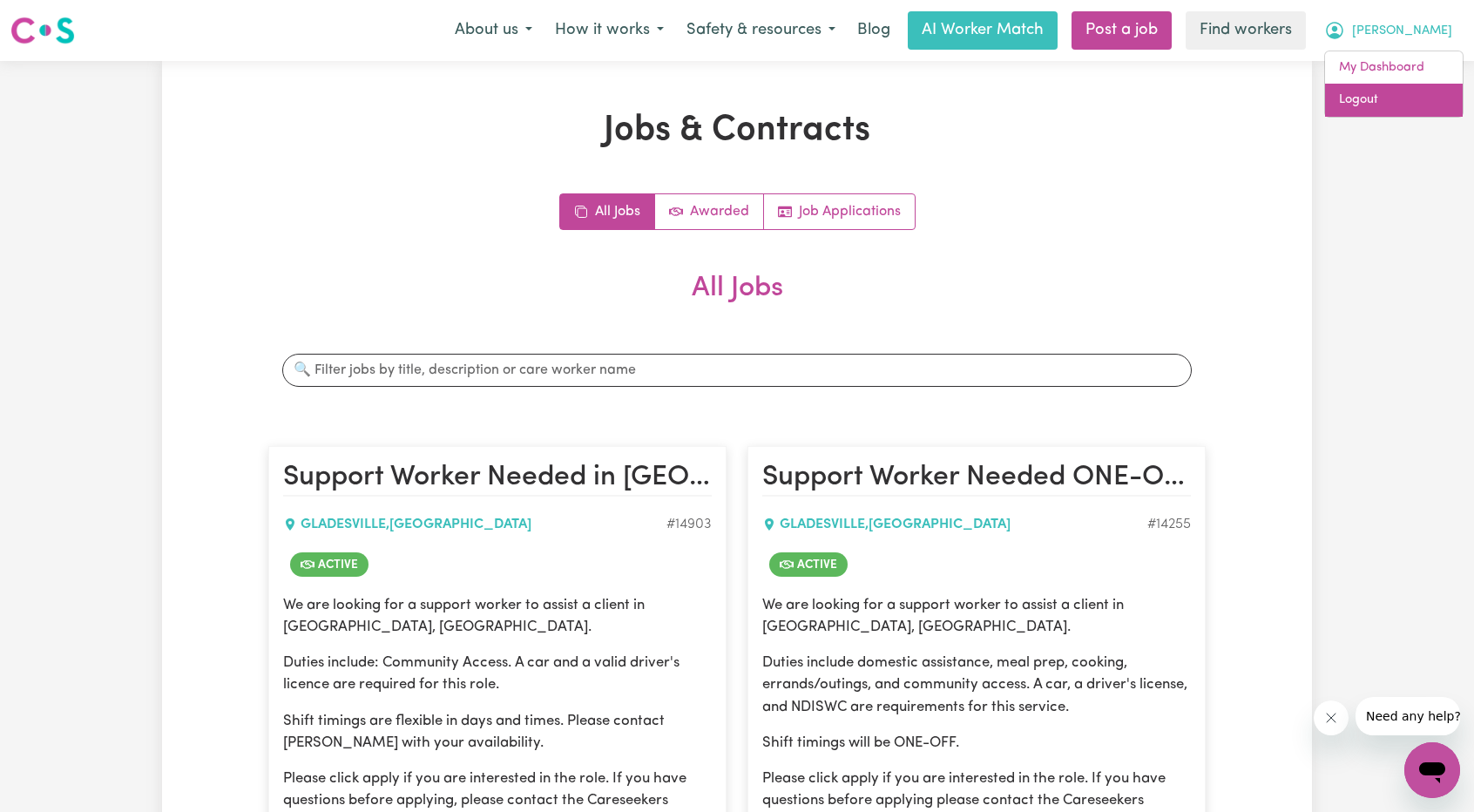
click at [1382, 104] on link "Logout" at bounding box center [1393, 100] width 138 height 33
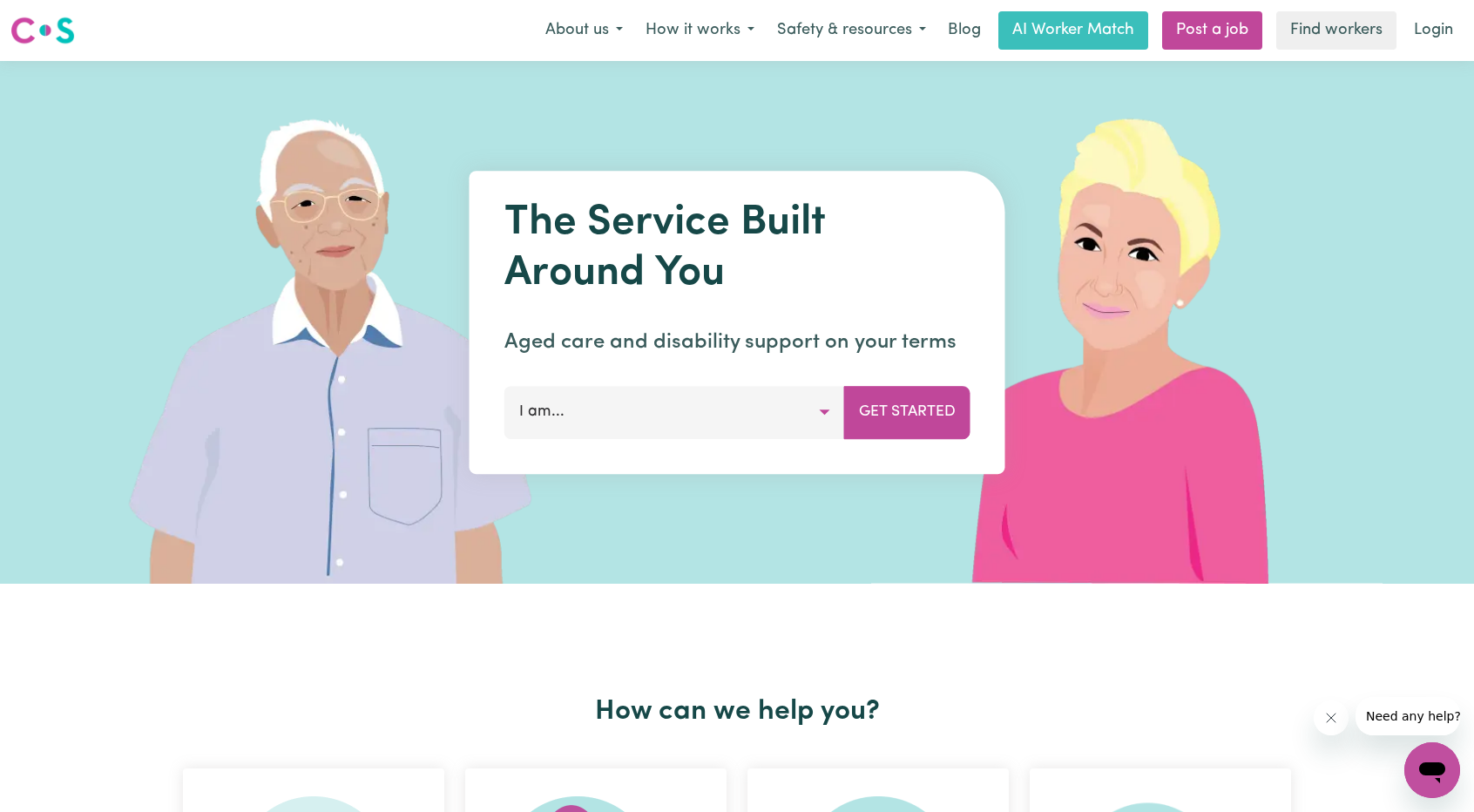
click at [1440, 27] on link "Login" at bounding box center [1433, 30] width 60 height 38
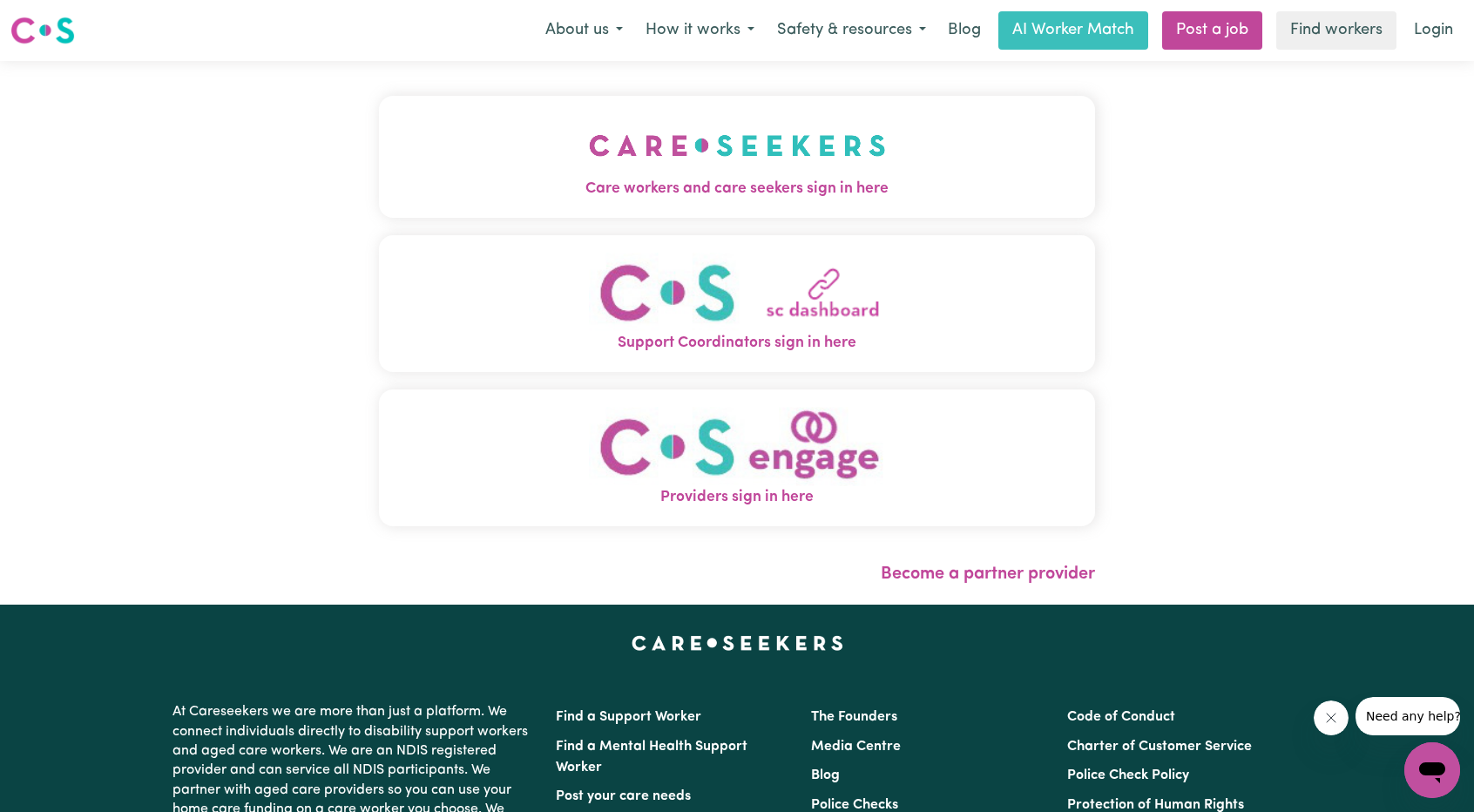
click at [549, 185] on span "Care workers and care seekers sign in here" at bounding box center [737, 188] width 716 height 22
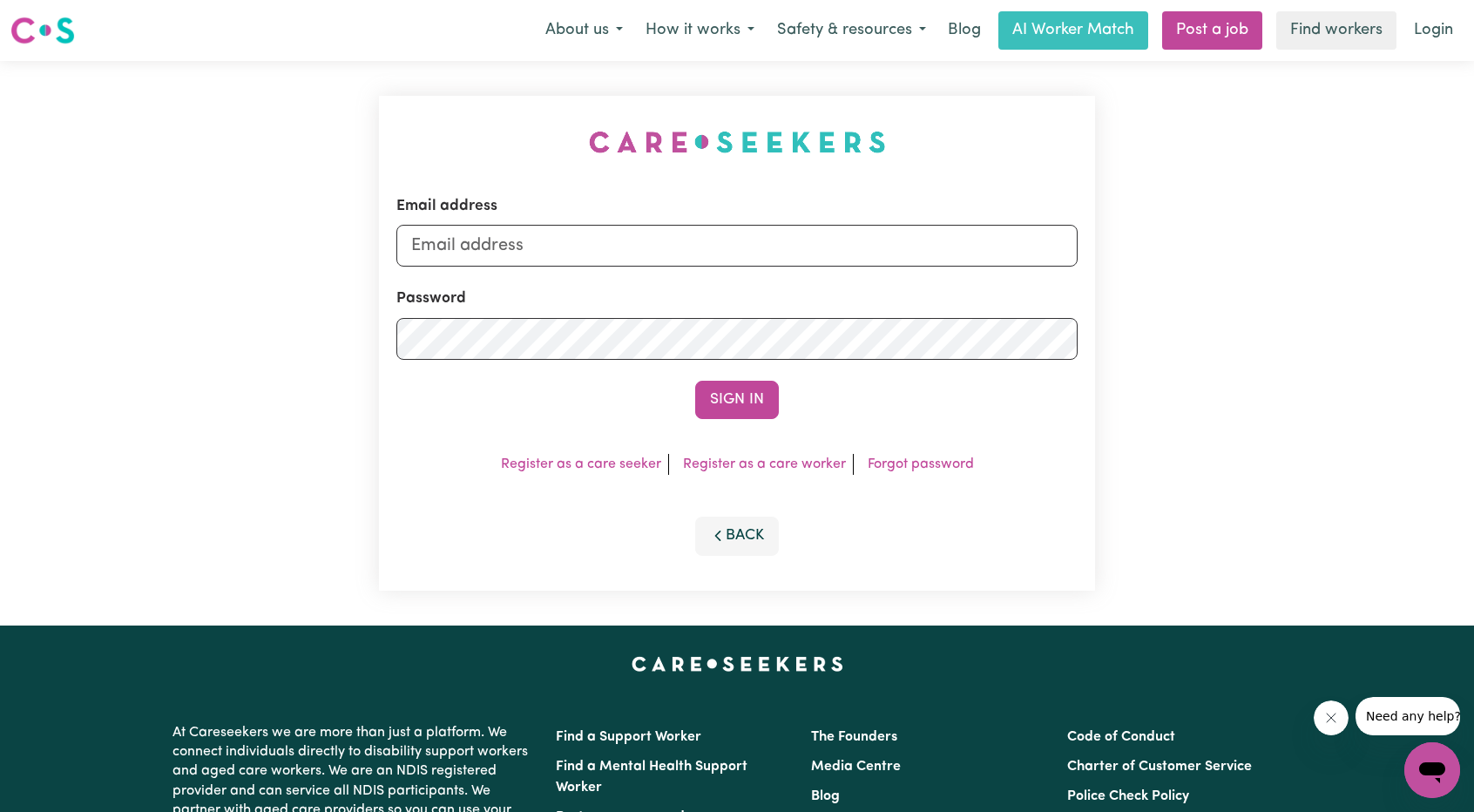
click at [699, 224] on div "Email address" at bounding box center [737, 231] width 681 height 72
click at [687, 242] on input "Email address" at bounding box center [737, 245] width 681 height 42
drag, startPoint x: 500, startPoint y: 255, endPoint x: 803, endPoint y: 314, distance: 308.7
click at [872, 280] on form "Email address [EMAIL_ADDRESS][PERSON_NAME][DOMAIN_NAME] Password Sign In" at bounding box center [737, 307] width 681 height 224
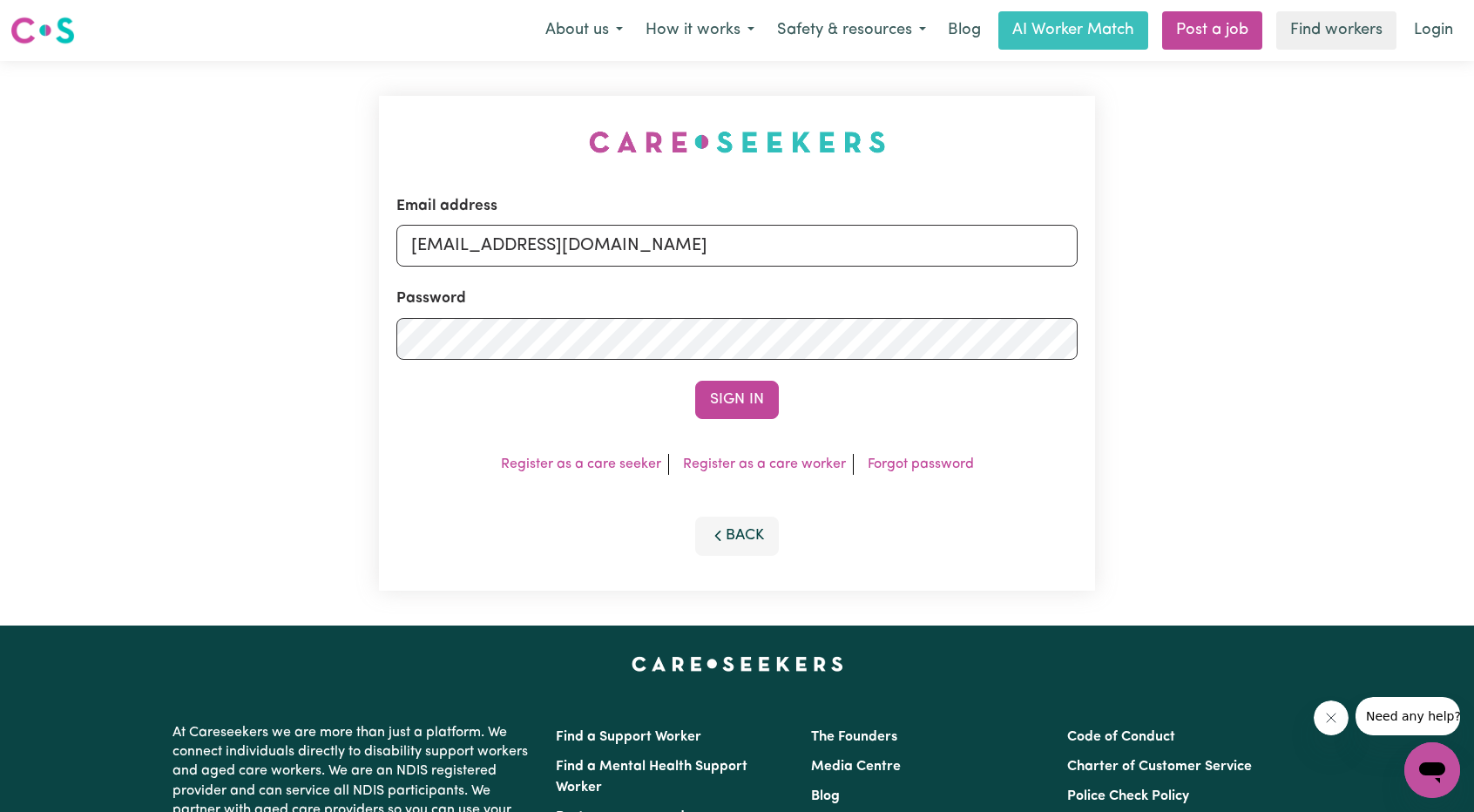
type input "[EMAIL_ADDRESS][DOMAIN_NAME]"
click at [703, 424] on div "Email address [EMAIL_ADDRESS][DOMAIN_NAME] Password Sign In Register as a care …" at bounding box center [737, 343] width 716 height 495
click at [742, 406] on button "Sign In" at bounding box center [737, 399] width 83 height 38
